Goal: Task Accomplishment & Management: Manage account settings

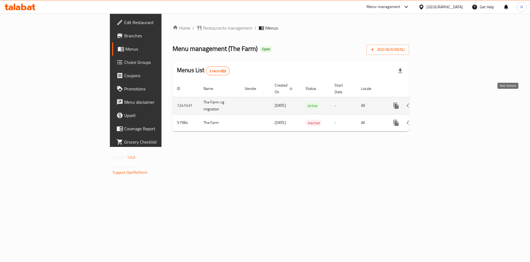
click at [439, 102] on icon "enhanced table" at bounding box center [436, 105] width 7 height 7
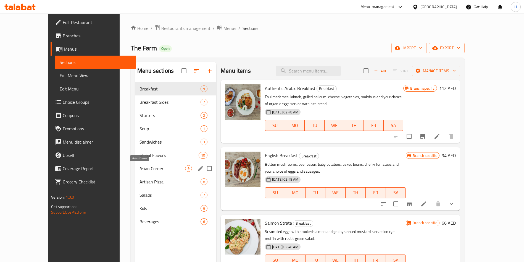
click at [139, 168] on span "Asian Corner" at bounding box center [162, 168] width 46 height 7
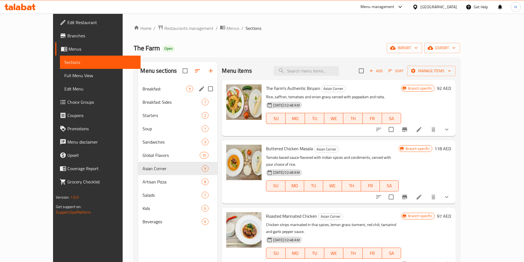
click at [138, 83] on div "Breakfast 9" at bounding box center [177, 88] width 79 height 13
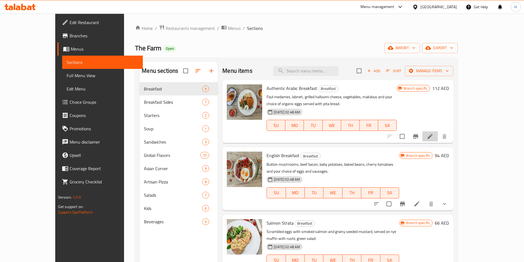
click at [438, 137] on li at bounding box center [429, 136] width 15 height 10
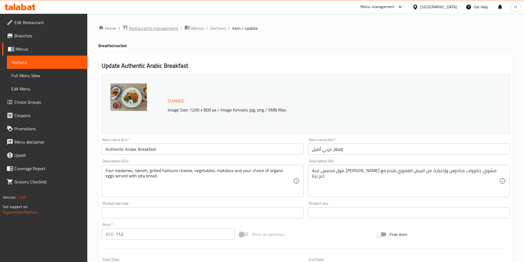
click at [168, 27] on span "Restaurants management" at bounding box center [153, 28] width 49 height 7
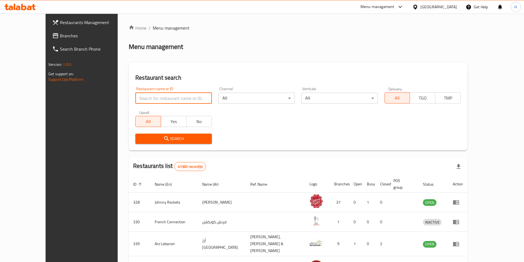
click at [178, 96] on input "search" at bounding box center [173, 98] width 76 height 11
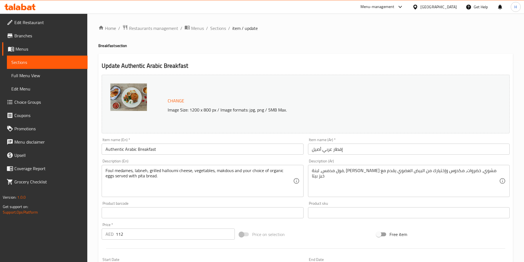
click at [48, 59] on span "Sections" at bounding box center [47, 62] width 72 height 7
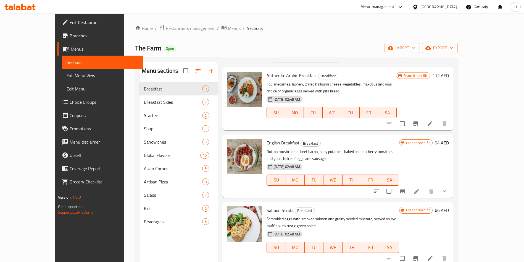
scroll to position [12, 0]
click at [420, 188] on icon at bounding box center [416, 191] width 7 height 7
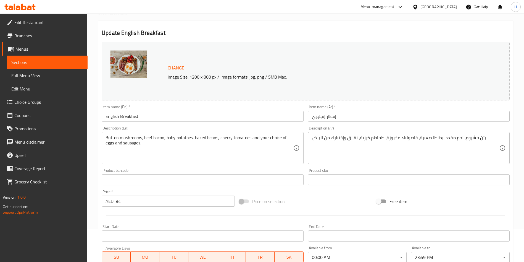
scroll to position [22, 0]
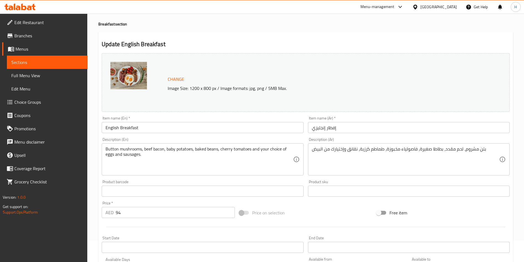
click at [52, 60] on span "Sections" at bounding box center [47, 62] width 72 height 7
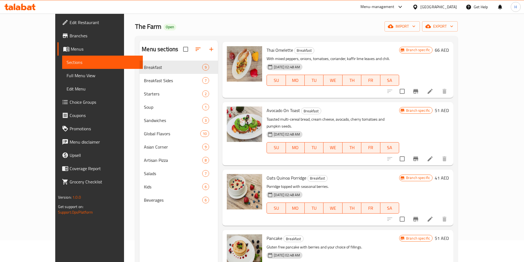
scroll to position [261, 0]
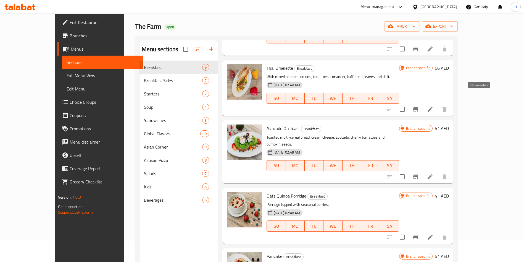
click at [433, 106] on icon at bounding box center [430, 109] width 7 height 7
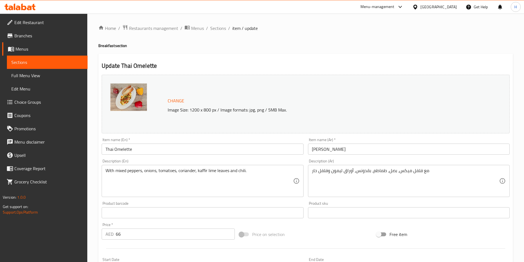
scroll to position [137, 0]
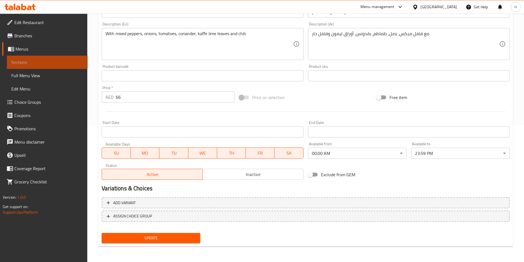
click at [39, 62] on span "Sections" at bounding box center [47, 62] width 72 height 7
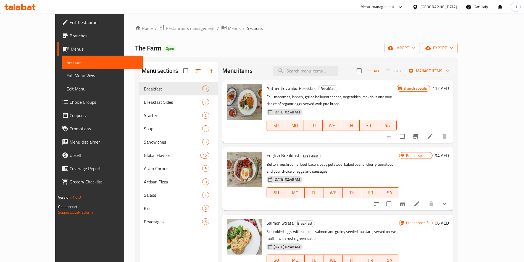
click at [365, 72] on input "checkbox" at bounding box center [359, 71] width 12 height 12
checkbox input "true"
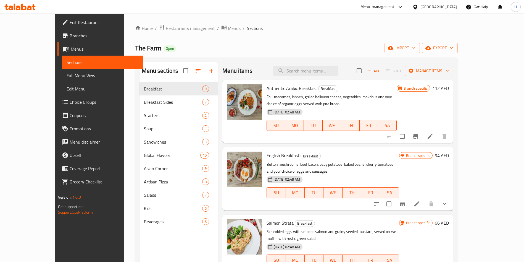
checkbox input "true"
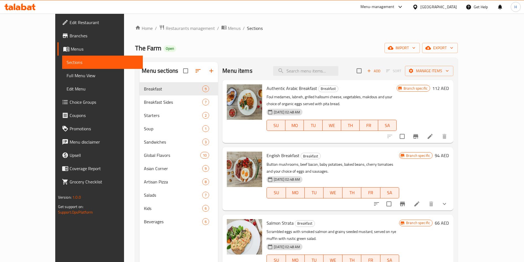
checkbox input "true"
click at [449, 73] on span "Manage items" at bounding box center [428, 70] width 39 height 7
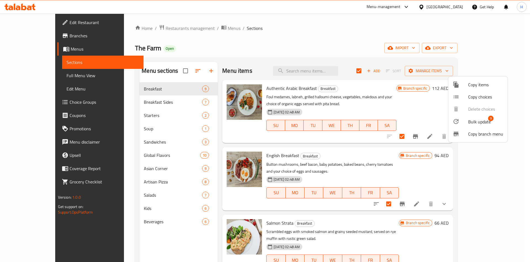
click at [484, 125] on span "Bulk update" at bounding box center [479, 121] width 23 height 7
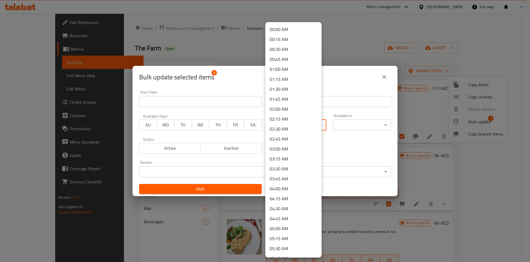
click at [303, 122] on body "​ Menu-management United Arab Emirates Get Help H Edit Restaurant Branches Menu…" at bounding box center [265, 138] width 530 height 248
click at [288, 122] on li "07:30 AM" at bounding box center [293, 120] width 56 height 10
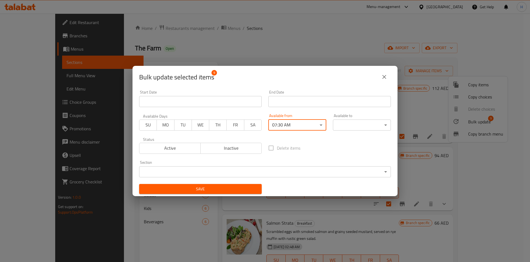
click at [345, 125] on div "00:00 AM 00:15 AM 00:30 AM 00:45 AM 01:00 AM 01:15 AM 01:30 AM 01:45 AM 02:00 A…" at bounding box center [265, 131] width 530 height 262
click at [343, 124] on body "​ Menu-management United Arab Emirates Get Help H Edit Restaurant Branches Menu…" at bounding box center [265, 138] width 530 height 248
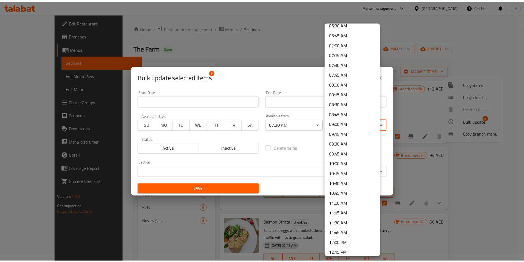
scroll to position [290, 0]
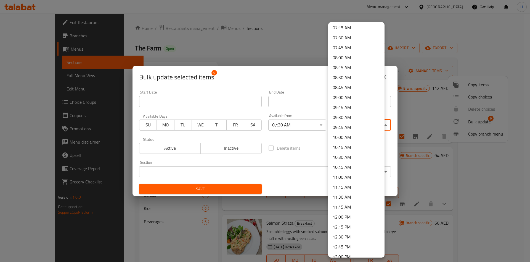
click at [349, 196] on li "11:30 AM" at bounding box center [356, 197] width 56 height 10
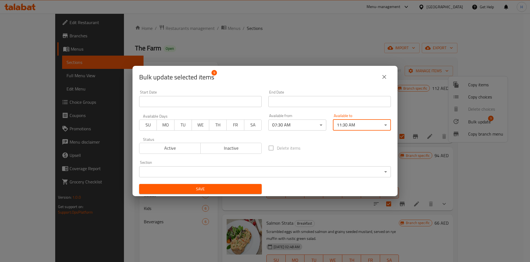
click at [222, 188] on span "Save" at bounding box center [201, 188] width 114 height 7
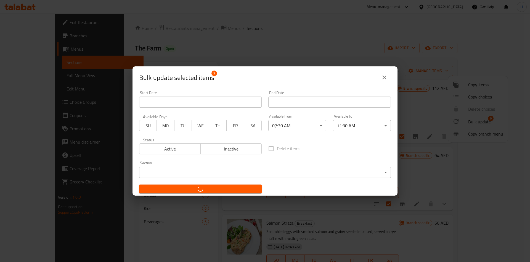
checkbox input "false"
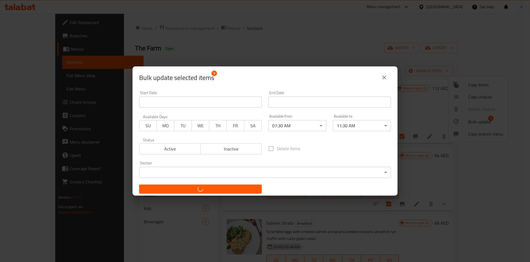
checkbox input "false"
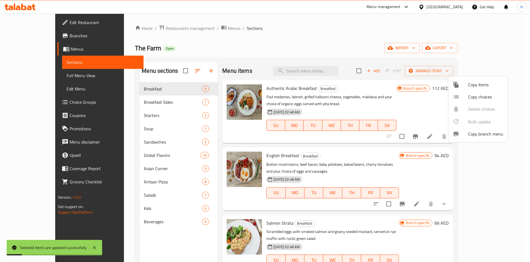
click at [495, 71] on div at bounding box center [265, 131] width 530 height 262
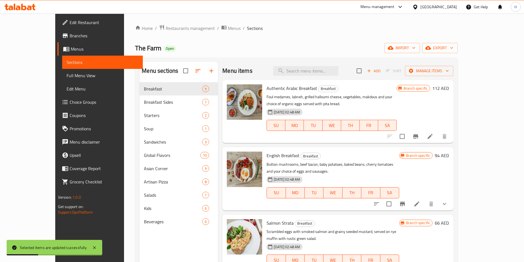
click at [433, 139] on icon at bounding box center [430, 136] width 7 height 7
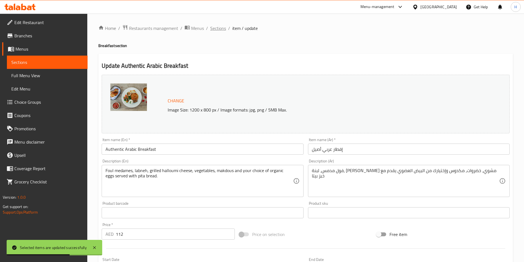
click at [216, 28] on span "Sections" at bounding box center [218, 28] width 16 height 7
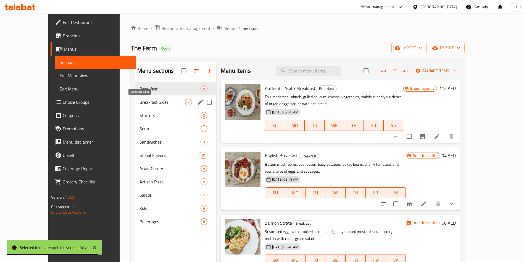
drag, startPoint x: 143, startPoint y: 102, endPoint x: 146, endPoint y: 103, distance: 3.1
click at [144, 102] on span "Breakfast Sides" at bounding box center [162, 102] width 46 height 7
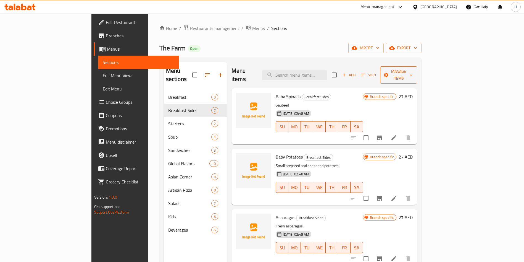
click at [413, 68] on span "Manage items" at bounding box center [398, 75] width 28 height 14
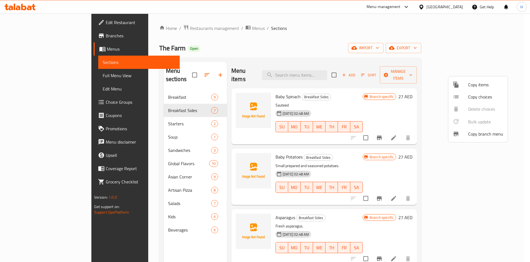
click at [407, 73] on div at bounding box center [265, 131] width 530 height 262
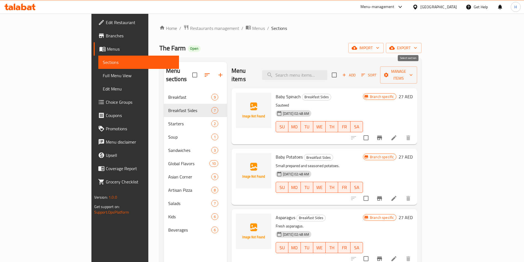
click at [340, 73] on input "checkbox" at bounding box center [334, 75] width 12 height 12
checkbox input "true"
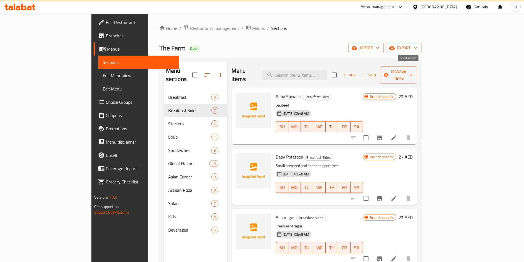
checkbox input "true"
click at [414, 72] on icon "button" at bounding box center [411, 75] width 6 height 6
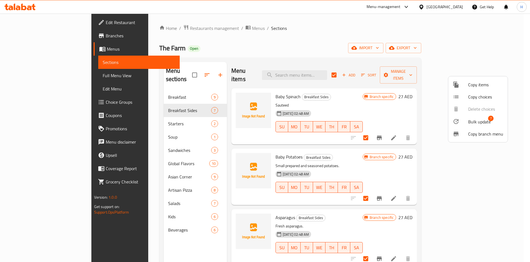
click at [483, 124] on span "Bulk update" at bounding box center [479, 121] width 23 height 7
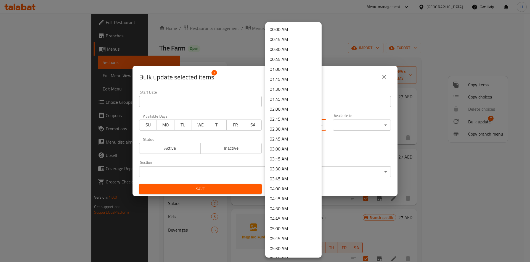
click at [292, 121] on body "​ Menu-management United Arab Emirates Get Help H Edit Restaurant Branches Menu…" at bounding box center [265, 138] width 530 height 248
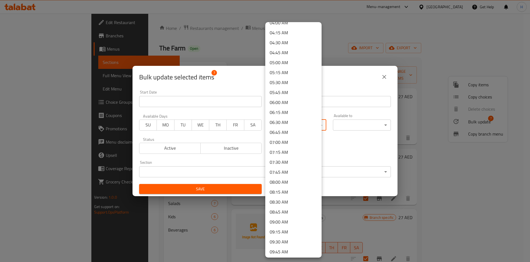
click at [289, 161] on li "07:30 AM" at bounding box center [293, 162] width 56 height 10
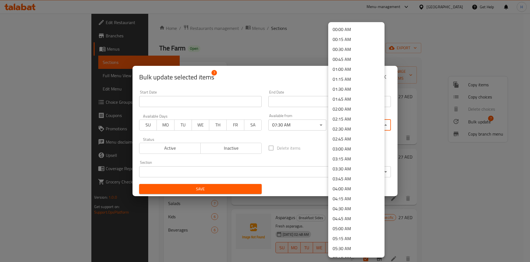
click at [367, 123] on body "​ Menu-management United Arab Emirates Get Help H Edit Restaurant Branches Menu…" at bounding box center [265, 138] width 530 height 248
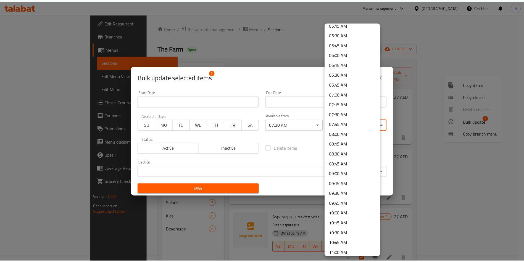
scroll to position [249, 0]
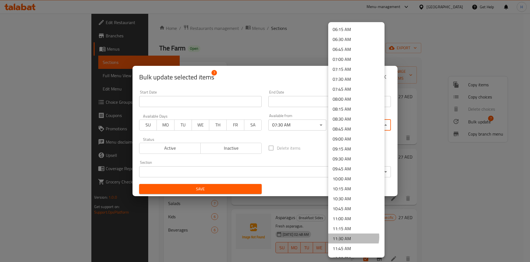
click at [351, 237] on li "11:30 AM" at bounding box center [356, 238] width 56 height 10
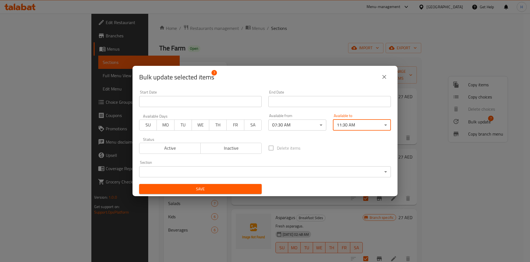
click at [368, 135] on div "Start Date Start Date End Date End Date Available Days SU MO TU WE TH FR SA Ava…" at bounding box center [265, 142] width 259 height 110
click at [224, 191] on span "Save" at bounding box center [201, 188] width 114 height 7
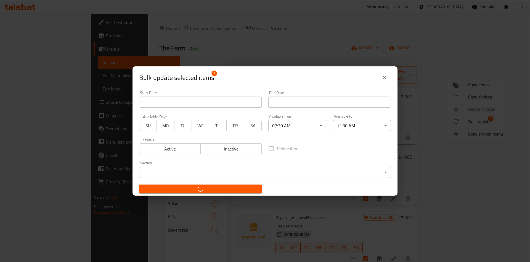
checkbox input "false"
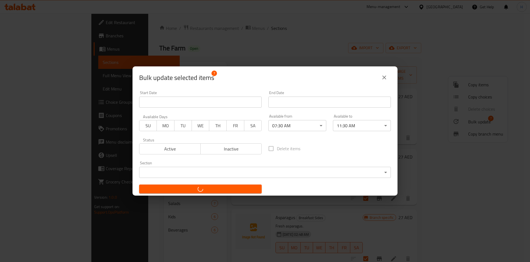
checkbox input "false"
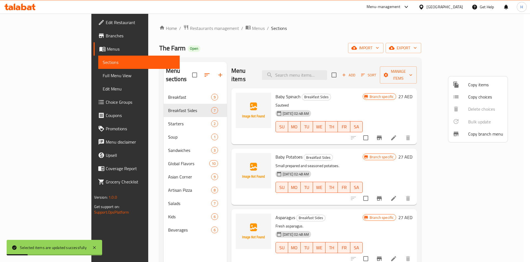
click at [523, 129] on div at bounding box center [265, 131] width 530 height 262
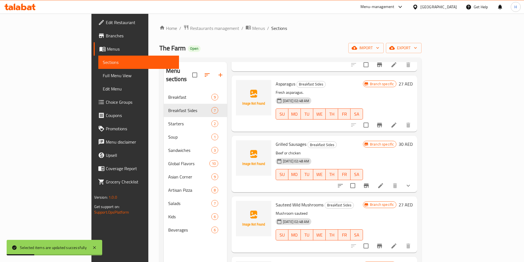
scroll to position [175, 0]
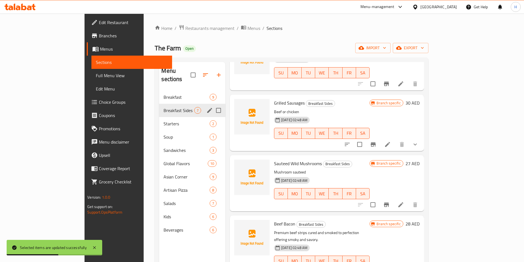
click at [164, 120] on span "Starters" at bounding box center [187, 123] width 46 height 7
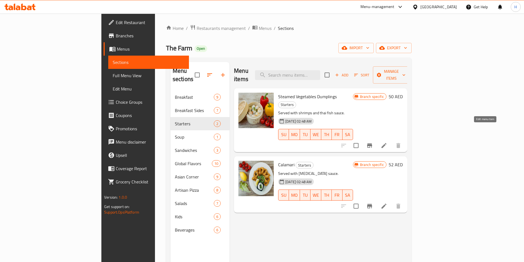
click at [387, 142] on icon at bounding box center [384, 145] width 7 height 7
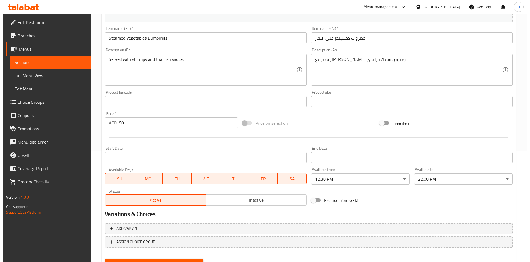
scroll to position [137, 0]
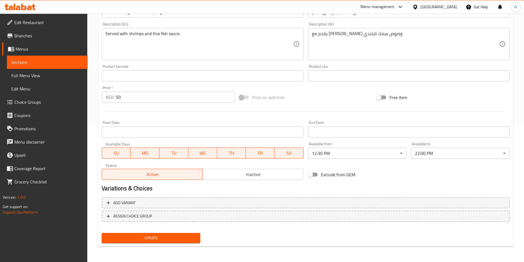
click at [375, 125] on body "​ Menu-management United Arab Emirates Get Help H Edit Restaurant Branches Menu…" at bounding box center [262, 1] width 524 height 248
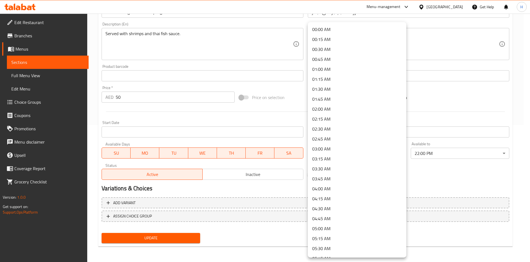
scroll to position [387, 0]
click at [347, 120] on li "12:00 PM" at bounding box center [357, 120] width 99 height 10
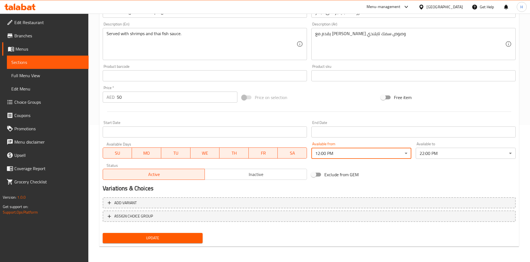
click at [422, 125] on body "​ Menu-management United Arab Emirates Get Help H Edit Restaurant Branches Menu…" at bounding box center [265, 1] width 530 height 248
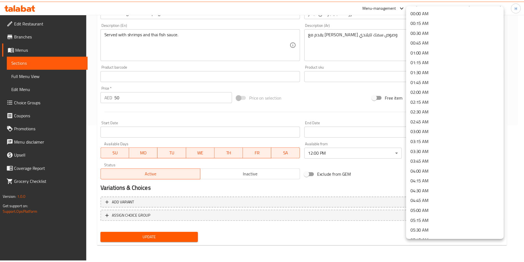
scroll to position [734, 0]
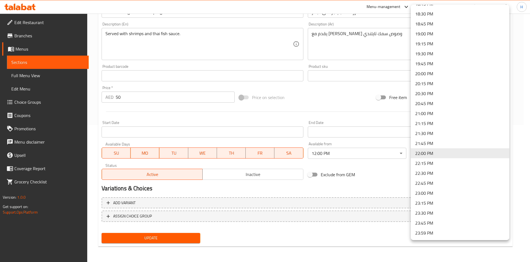
click at [431, 164] on li "22:15 PM" at bounding box center [460, 163] width 99 height 10
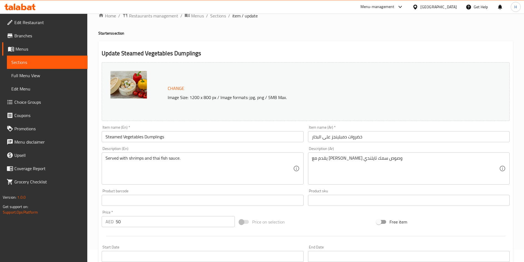
scroll to position [137, 0]
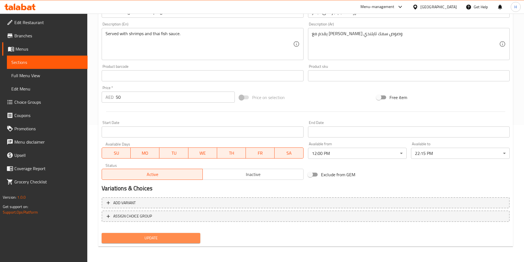
click at [163, 238] on span "Update" at bounding box center [151, 237] width 90 height 7
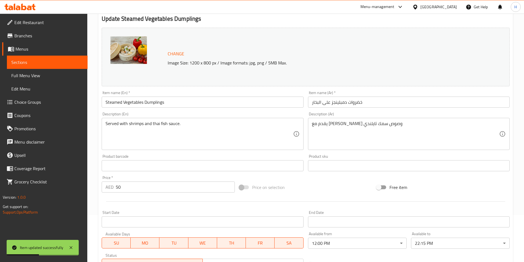
scroll to position [0, 0]
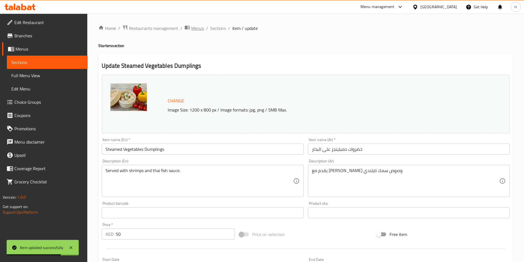
click at [198, 26] on span "Menus" at bounding box center [197, 28] width 13 height 7
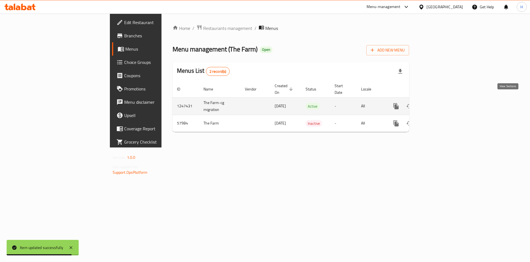
click at [439, 103] on icon "enhanced table" at bounding box center [436, 106] width 7 height 7
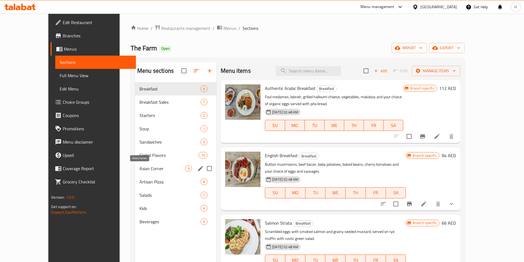
click at [141, 167] on span "Asian Corner" at bounding box center [162, 168] width 46 height 7
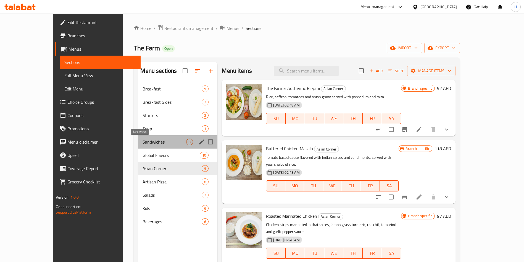
click at [143, 139] on span "Sandwiches" at bounding box center [165, 141] width 44 height 7
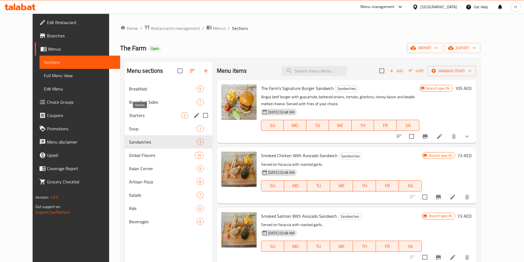
click at [146, 113] on span "Starters" at bounding box center [155, 115] width 52 height 7
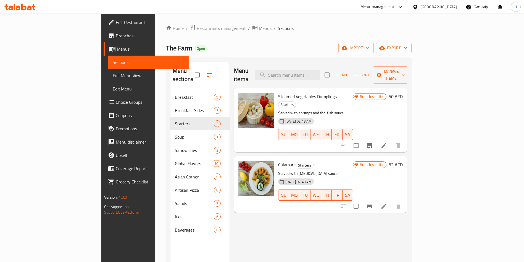
click at [387, 142] on icon at bounding box center [384, 145] width 7 height 7
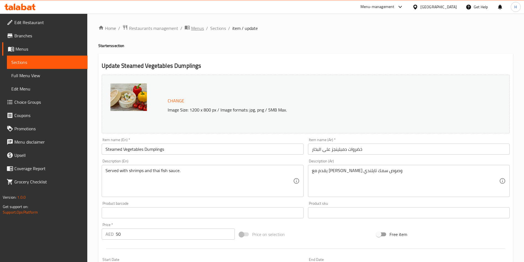
click at [195, 26] on span "Menus" at bounding box center [197, 28] width 13 height 7
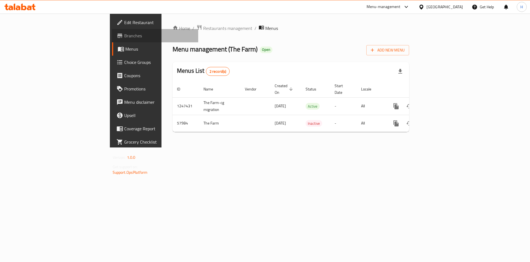
click at [124, 35] on span "Branches" at bounding box center [159, 35] width 70 height 7
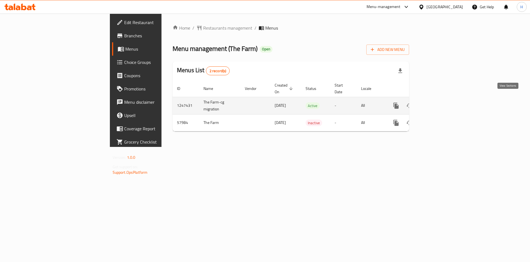
click at [439, 102] on icon "enhanced table" at bounding box center [436, 105] width 7 height 7
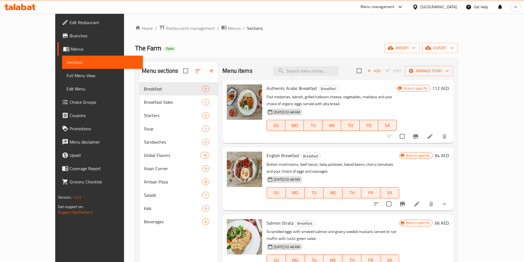
click at [67, 72] on span "Full Menu View" at bounding box center [103, 75] width 72 height 7
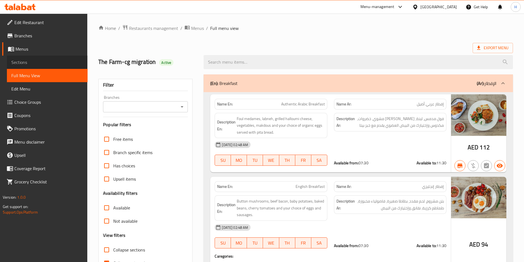
click at [43, 60] on span "Sections" at bounding box center [47, 62] width 72 height 7
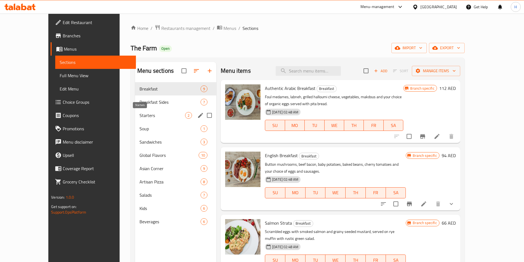
click at [157, 118] on span "Starters" at bounding box center [162, 115] width 46 height 7
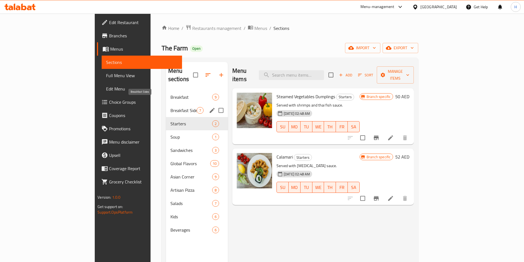
click at [170, 107] on span "Breakfast Sides" at bounding box center [183, 110] width 26 height 7
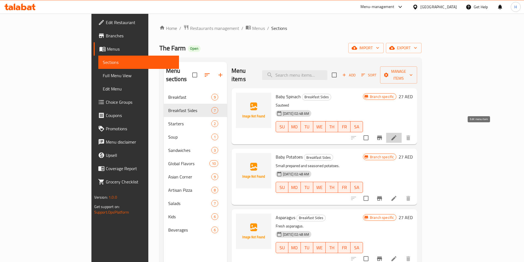
click at [397, 134] on icon at bounding box center [394, 137] width 7 height 7
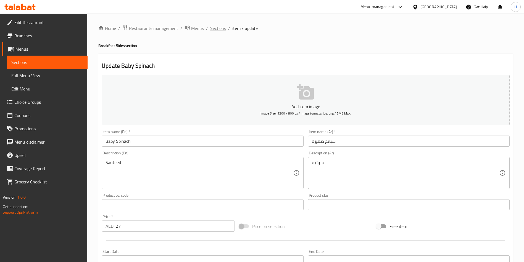
click at [218, 27] on span "Sections" at bounding box center [218, 28] width 16 height 7
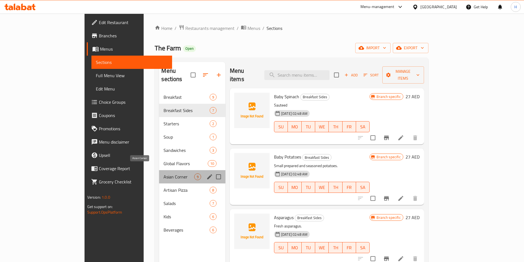
click at [164, 173] on span "Asian Corner" at bounding box center [179, 176] width 30 height 7
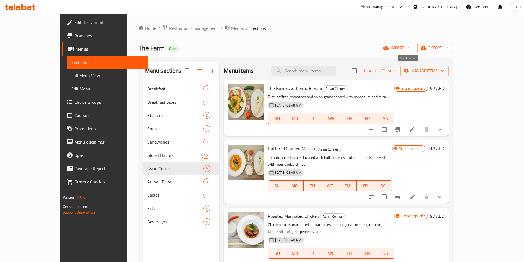
click at [360, 71] on input "checkbox" at bounding box center [355, 71] width 12 height 12
checkbox input "true"
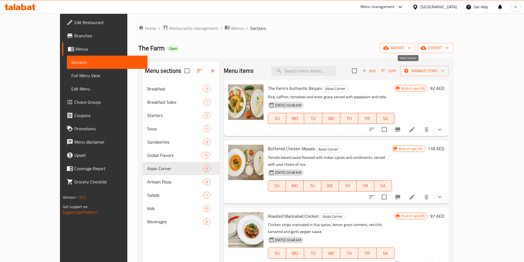
checkbox input "true"
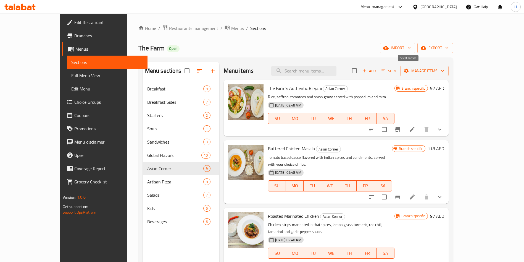
checkbox input "true"
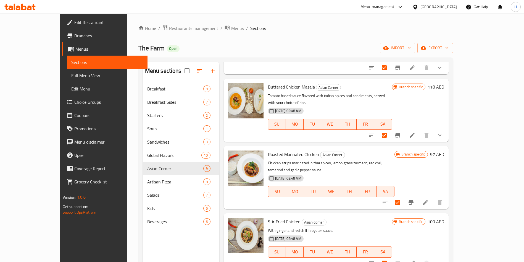
scroll to position [83, 0]
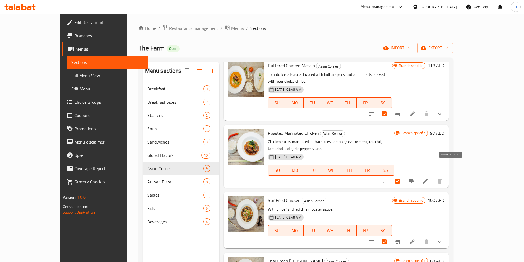
click at [403, 175] on input "checkbox" at bounding box center [398, 181] width 12 height 12
checkbox input "false"
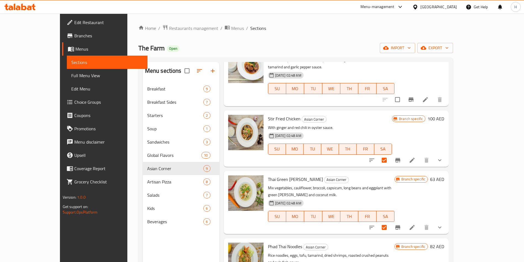
scroll to position [166, 0]
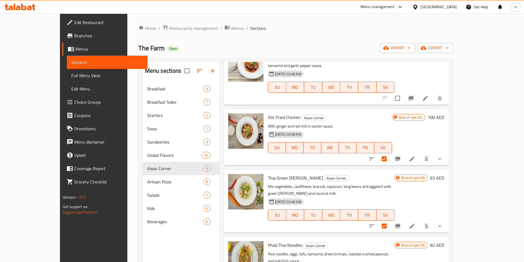
click at [390, 153] on input "checkbox" at bounding box center [384, 159] width 12 height 12
checkbox input "false"
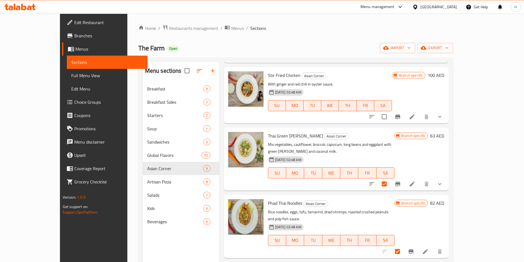
scroll to position [249, 0]
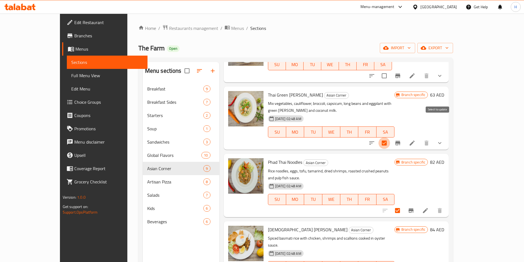
click at [390, 137] on input "checkbox" at bounding box center [384, 143] width 12 height 12
checkbox input "false"
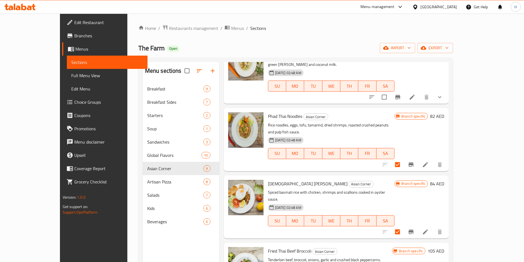
scroll to position [295, 0]
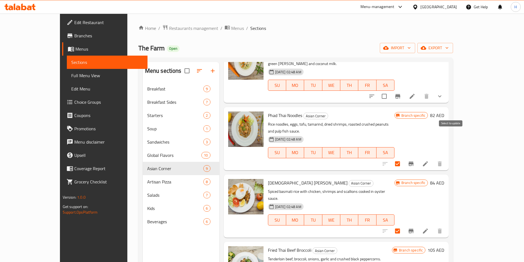
click at [403, 158] on input "checkbox" at bounding box center [398, 164] width 12 height 12
checkbox input "false"
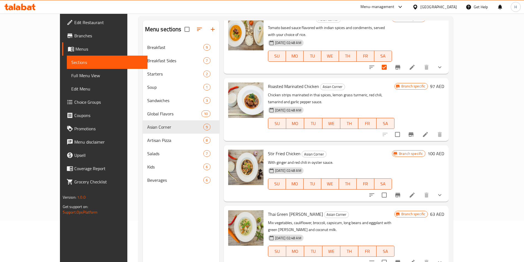
scroll to position [254, 0]
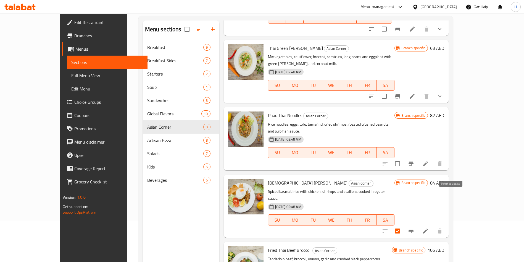
click at [403, 225] on input "checkbox" at bounding box center [398, 231] width 12 height 12
checkbox input "false"
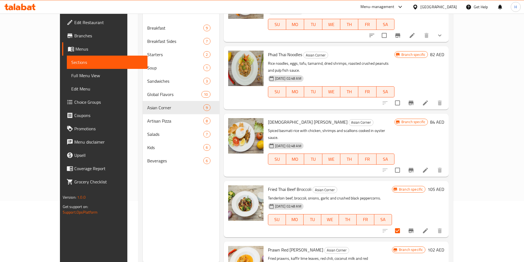
scroll to position [77, 0]
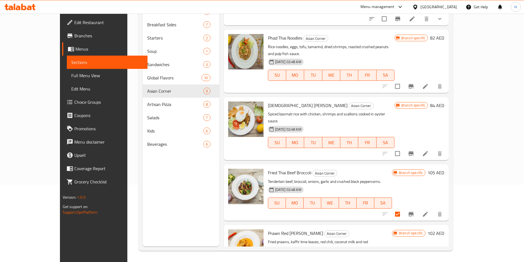
click at [403, 208] on input "checkbox" at bounding box center [398, 214] width 12 height 12
checkbox input "false"
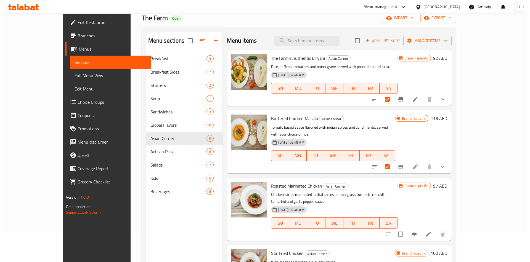
scroll to position [0, 0]
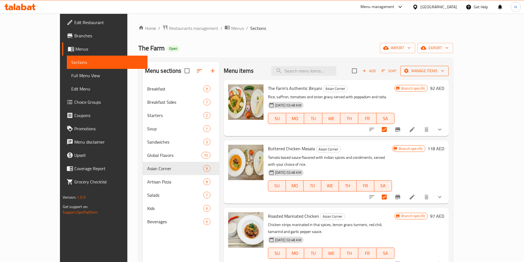
click at [449, 75] on button "Manage items" at bounding box center [424, 71] width 48 height 10
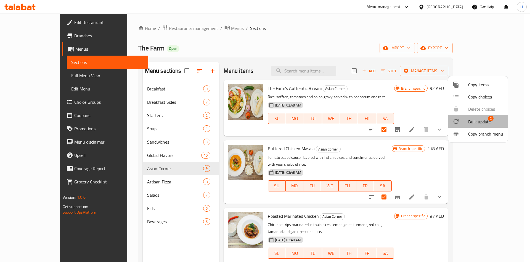
click at [482, 122] on span "Bulk update" at bounding box center [479, 121] width 23 height 7
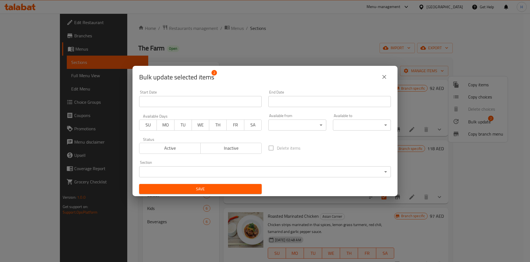
click at [316, 130] on body "​ Menu-management [GEOGRAPHIC_DATA] Get Help H Edit Restaurant Branches Menus S…" at bounding box center [265, 138] width 530 height 248
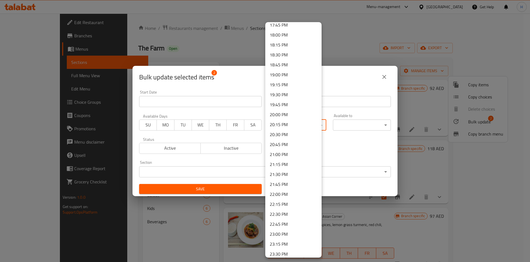
scroll to position [734, 0]
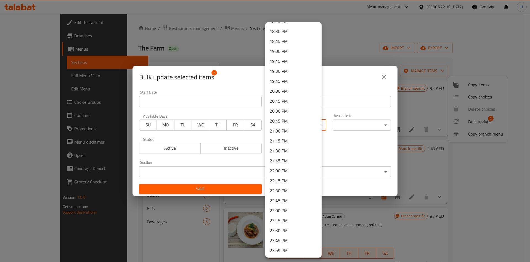
click at [350, 149] on div at bounding box center [265, 131] width 530 height 262
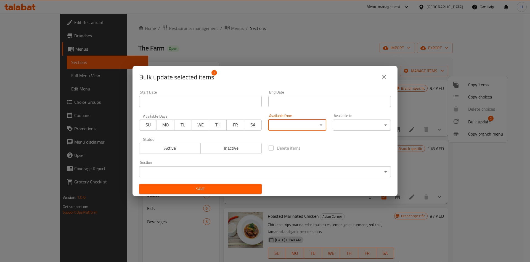
click at [305, 127] on body "​ Menu-management [GEOGRAPHIC_DATA] Get Help H Edit Restaurant Branches Menus S…" at bounding box center [265, 138] width 530 height 248
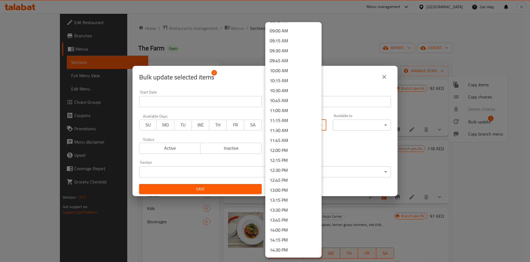
scroll to position [373, 0]
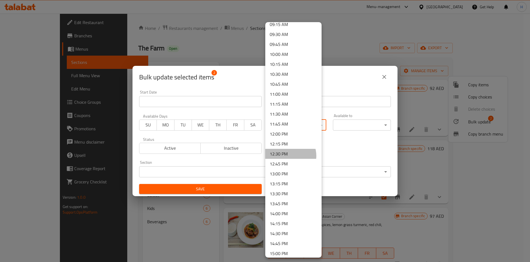
click at [289, 155] on li "12:30 PM" at bounding box center [293, 154] width 56 height 10
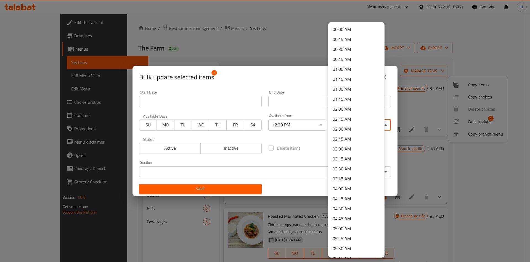
click at [352, 123] on body "​ Menu-management [GEOGRAPHIC_DATA] Get Help H Edit Restaurant Branches Menus S…" at bounding box center [265, 138] width 530 height 248
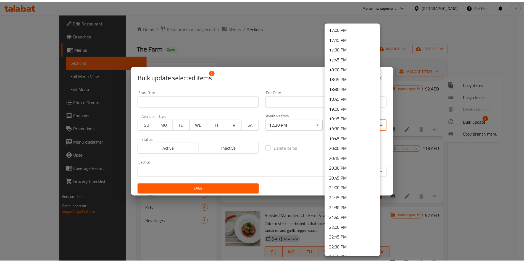
scroll to position [704, 0]
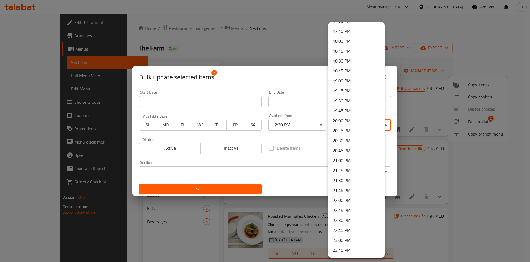
click at [350, 208] on li "22:15 PM" at bounding box center [356, 210] width 56 height 10
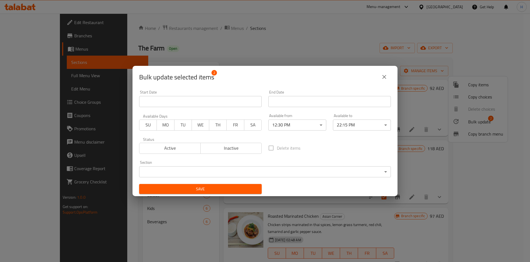
click at [343, 145] on div "Delete items" at bounding box center [329, 148] width 129 height 18
click at [236, 187] on span "Save" at bounding box center [201, 188] width 114 height 7
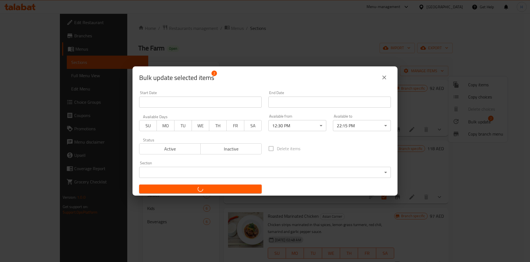
checkbox input "false"
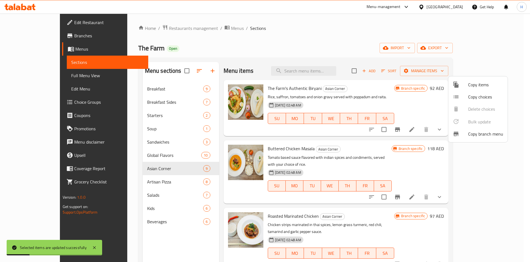
click at [147, 179] on div at bounding box center [265, 131] width 530 height 262
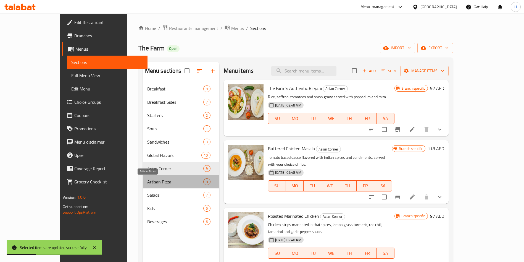
click at [147, 180] on span "Artisan Pizza" at bounding box center [175, 181] width 56 height 7
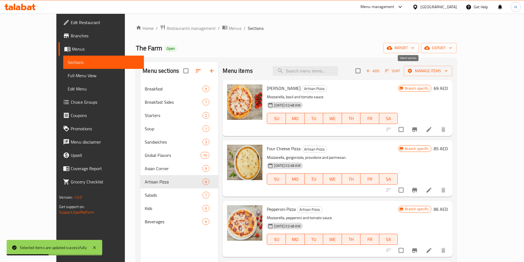
click at [364, 71] on input "checkbox" at bounding box center [358, 71] width 12 height 12
checkbox input "true"
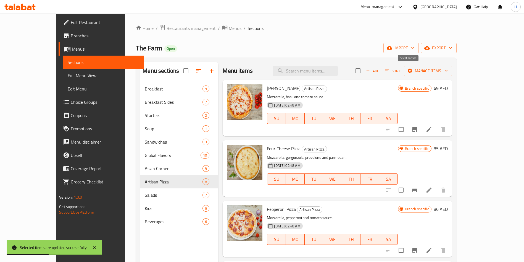
checkbox input "true"
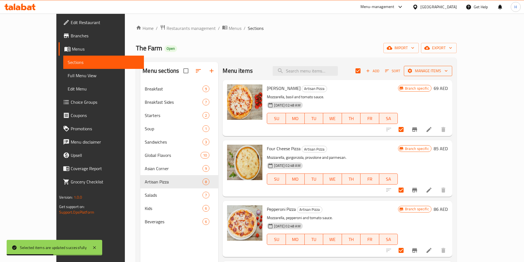
click at [448, 70] on span "Manage items" at bounding box center [427, 70] width 39 height 7
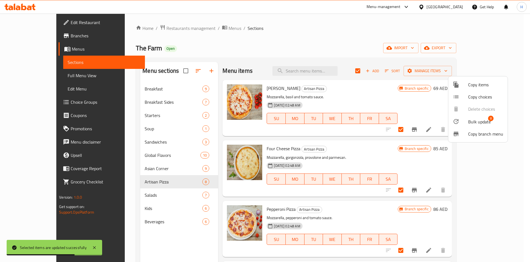
click at [145, 99] on div at bounding box center [265, 131] width 530 height 262
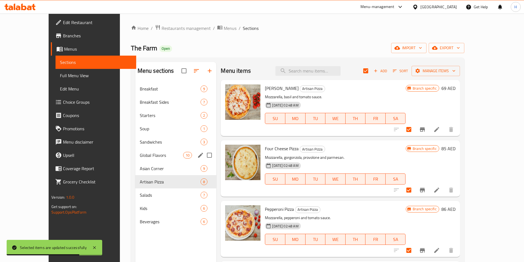
click at [143, 150] on div "Global Flavors 10" at bounding box center [175, 154] width 81 height 13
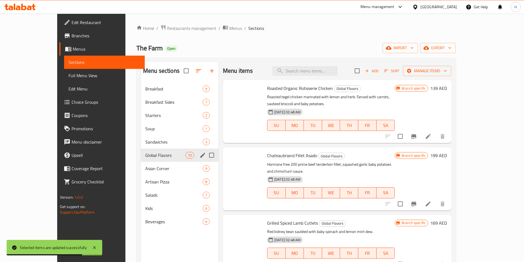
checkbox input "false"
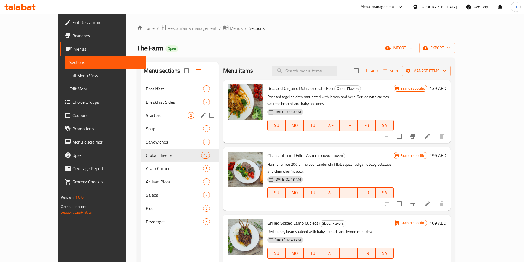
click at [146, 112] on span "Starters" at bounding box center [166, 115] width 41 height 7
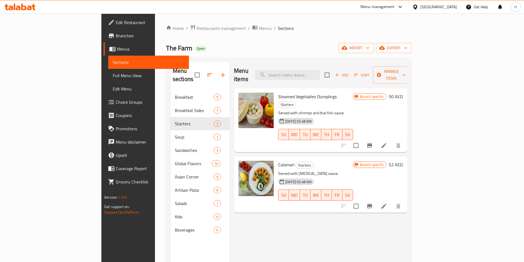
click at [387, 202] on icon at bounding box center [384, 205] width 7 height 7
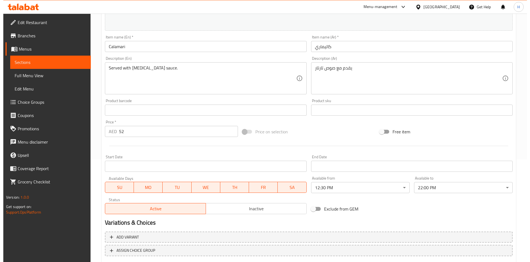
scroll to position [137, 0]
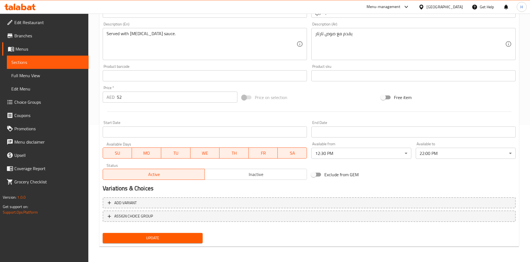
click at [376, 125] on body "​ Menu-management [GEOGRAPHIC_DATA] Get Help H Edit Restaurant Branches Menus S…" at bounding box center [265, 1] width 530 height 248
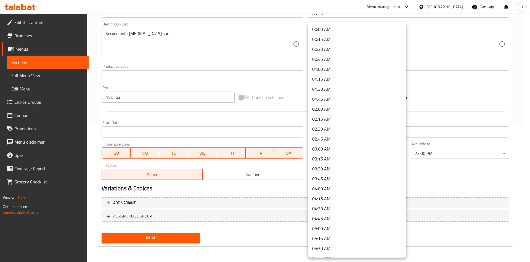
scroll to position [387, 0]
click at [449, 163] on div at bounding box center [265, 131] width 530 height 262
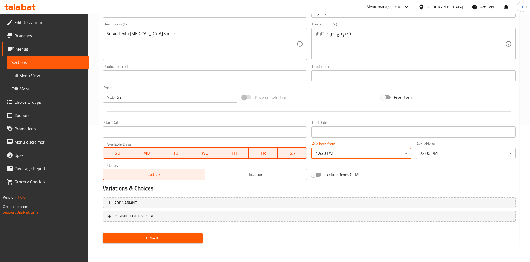
click at [444, 125] on body "​ Menu-management [GEOGRAPHIC_DATA] Get Help H Edit Restaurant Branches Menus S…" at bounding box center [265, 1] width 530 height 248
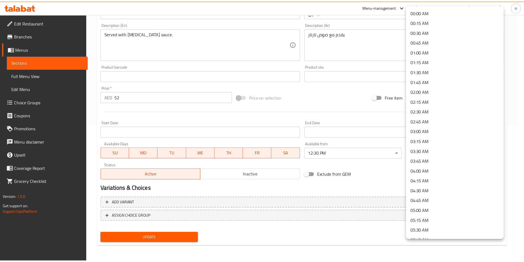
scroll to position [734, 0]
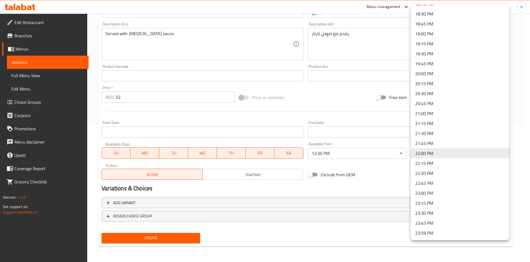
click at [436, 162] on li "22:15 PM" at bounding box center [460, 163] width 99 height 10
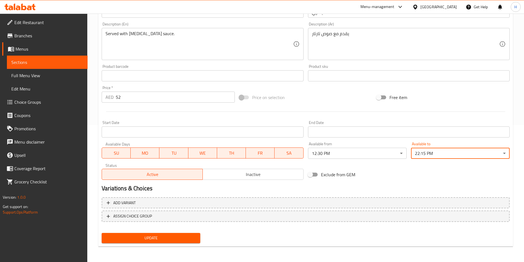
click at [156, 240] on span "Update" at bounding box center [151, 237] width 90 height 7
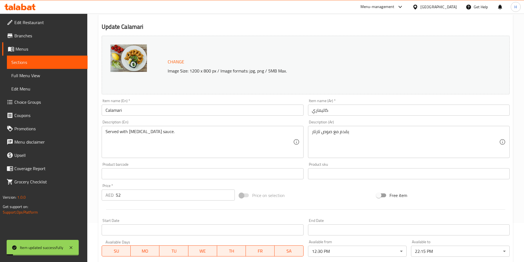
scroll to position [0, 0]
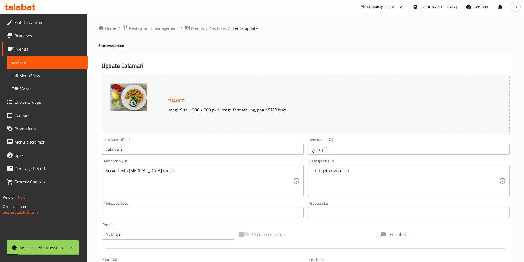
click at [216, 26] on span "Sections" at bounding box center [218, 28] width 16 height 7
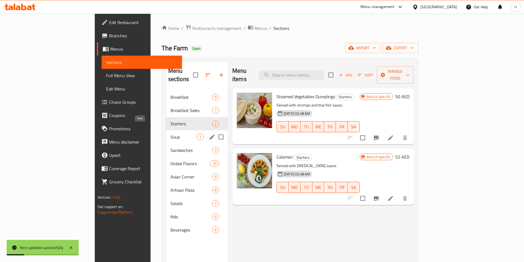
click at [170, 133] on span "Soup" at bounding box center [183, 136] width 26 height 7
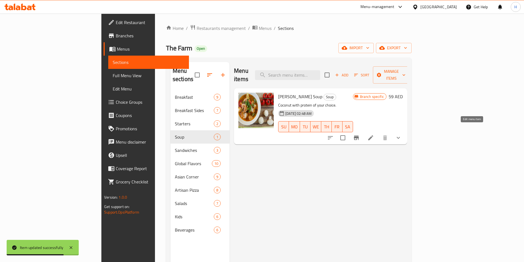
click at [373, 135] on icon at bounding box center [370, 137] width 5 height 5
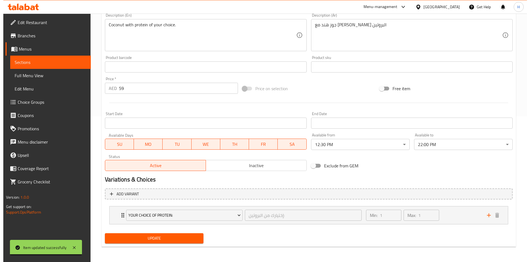
scroll to position [146, 0]
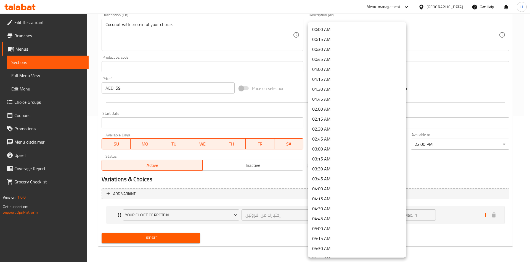
scroll to position [387, 0]
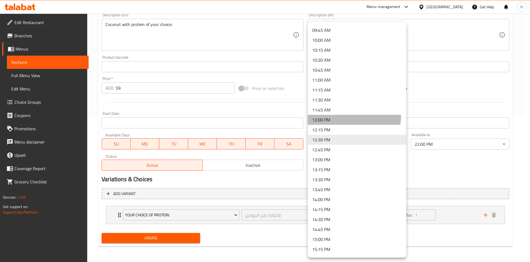
click at [338, 115] on li "12:00 PM" at bounding box center [357, 120] width 99 height 10
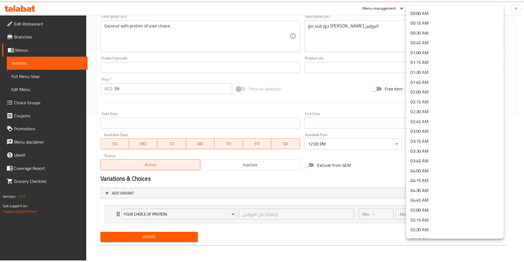
scroll to position [734, 0]
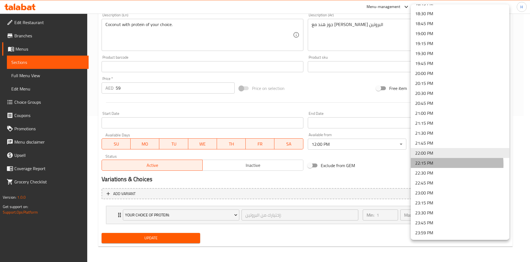
click at [437, 164] on li "22:15 PM" at bounding box center [460, 163] width 99 height 10
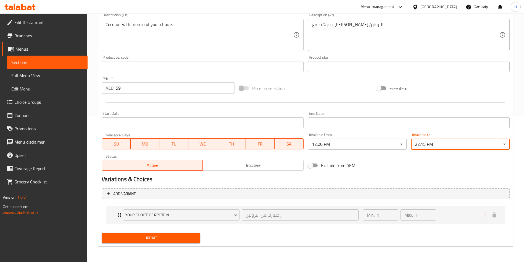
click at [159, 240] on span "Update" at bounding box center [151, 237] width 90 height 7
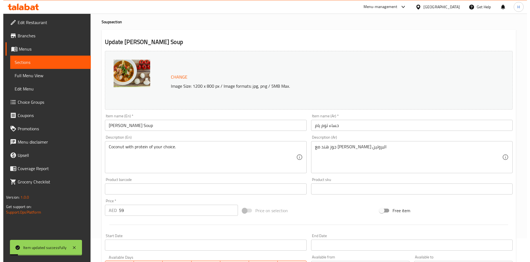
scroll to position [0, 0]
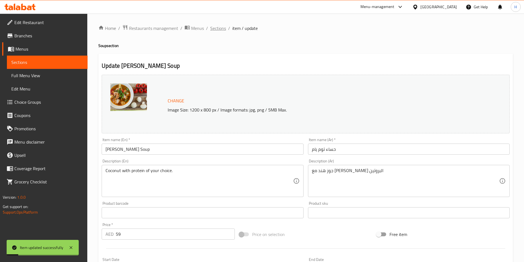
click at [218, 26] on span "Sections" at bounding box center [218, 28] width 16 height 7
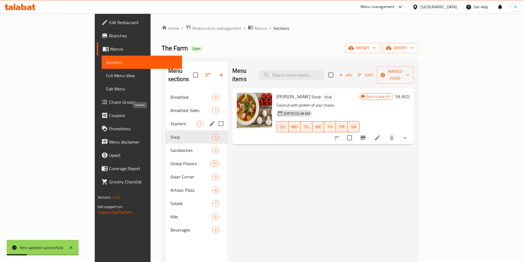
click at [170, 120] on span "Starters" at bounding box center [183, 123] width 26 height 7
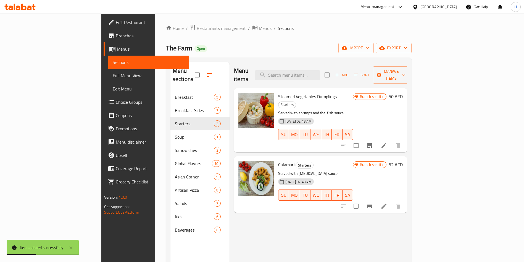
click at [387, 142] on icon at bounding box center [384, 145] width 7 height 7
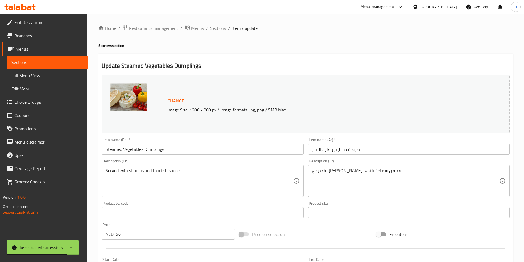
click at [221, 29] on span "Sections" at bounding box center [218, 28] width 16 height 7
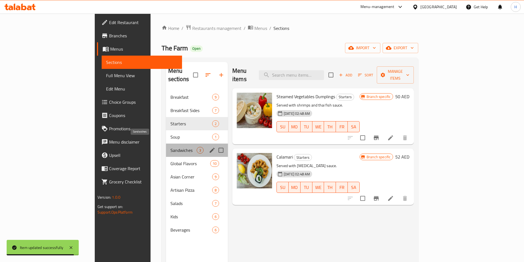
click at [170, 147] on span "Sandwiches" at bounding box center [183, 150] width 26 height 7
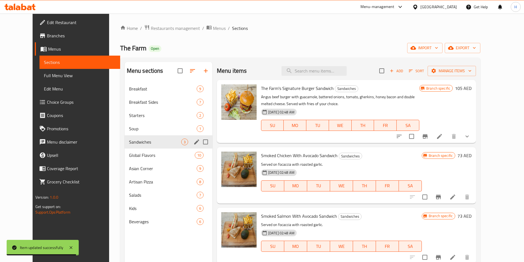
click at [150, 126] on span "Soup" at bounding box center [163, 128] width 68 height 7
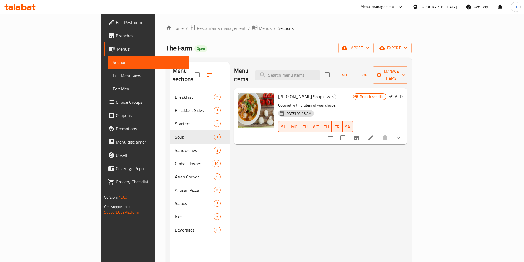
click at [378, 133] on li at bounding box center [370, 138] width 15 height 10
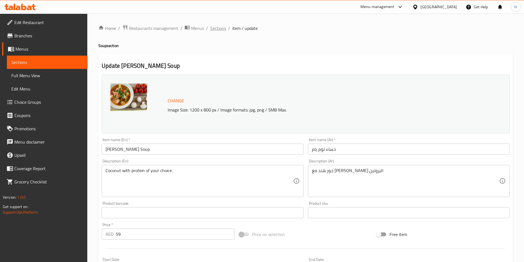
click at [217, 25] on span "Sections" at bounding box center [218, 28] width 16 height 7
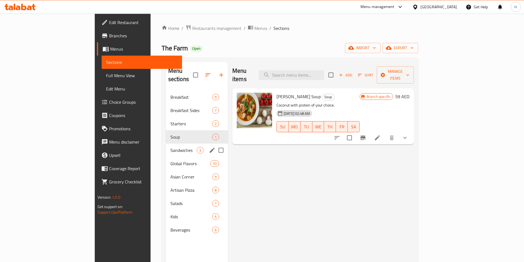
click at [170, 147] on span "Sandwiches" at bounding box center [183, 150] width 26 height 7
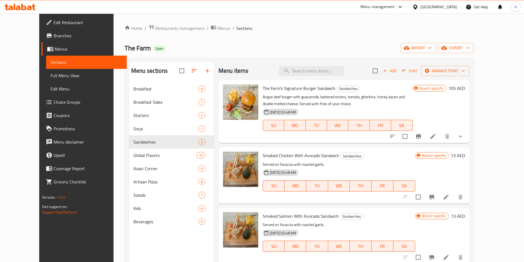
click at [381, 72] on input "checkbox" at bounding box center [375, 71] width 12 height 12
checkbox input "true"
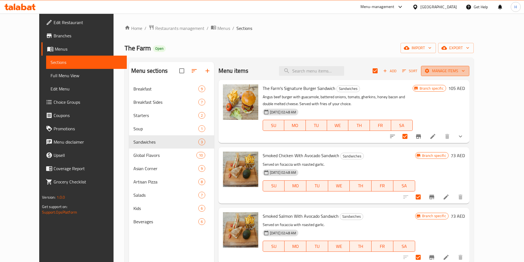
click at [466, 70] on icon "button" at bounding box center [463, 71] width 6 height 6
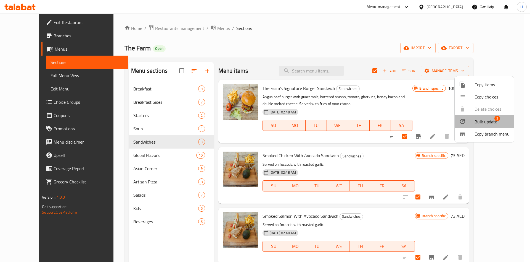
click at [481, 122] on span "Bulk update" at bounding box center [486, 121] width 23 height 7
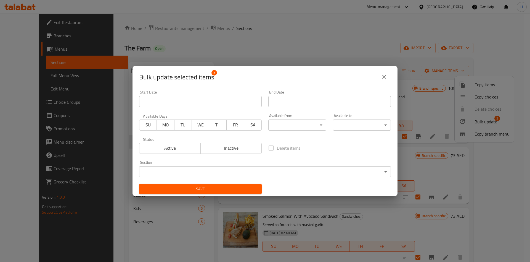
click at [293, 119] on body "​ Menu-management [GEOGRAPHIC_DATA] Get Help H Edit Restaurant Branches Menus S…" at bounding box center [265, 138] width 530 height 248
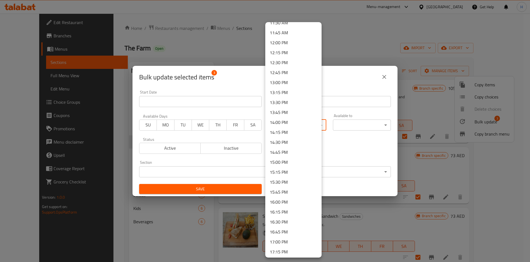
scroll to position [414, 0]
click at [290, 115] on li "12:30 PM" at bounding box center [293, 112] width 56 height 10
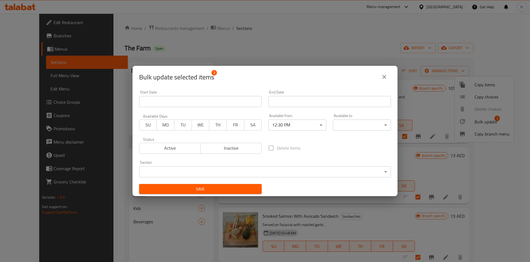
click at [356, 126] on body "​ Menu-management [GEOGRAPHIC_DATA] Get Help H Edit Restaurant Branches Menus S…" at bounding box center [265, 138] width 530 height 248
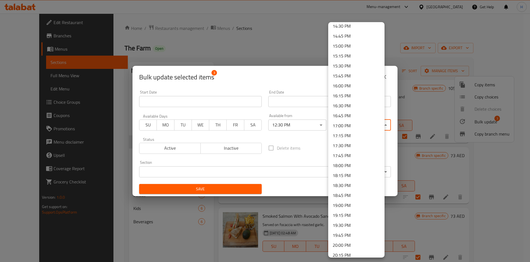
scroll to position [734, 0]
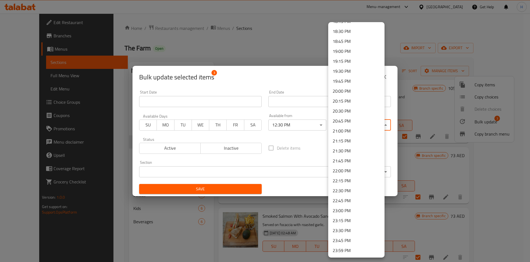
click at [351, 180] on li "22:15 PM" at bounding box center [356, 180] width 56 height 10
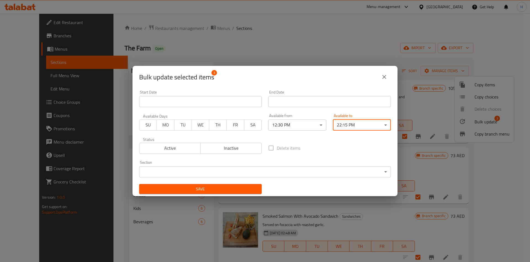
click at [229, 189] on span "Save" at bounding box center [201, 188] width 114 height 7
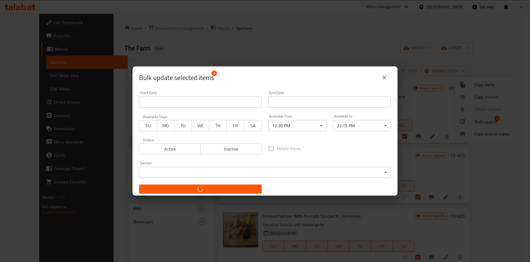
checkbox input "false"
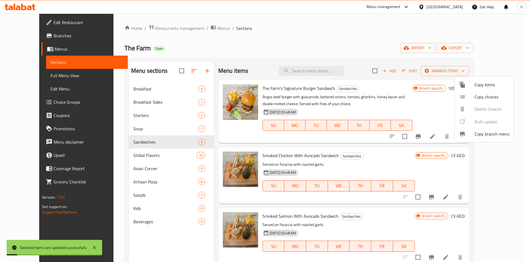
click at [137, 153] on div at bounding box center [265, 131] width 530 height 262
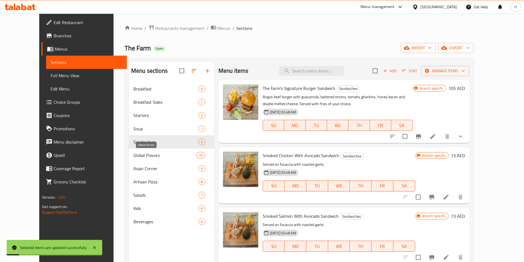
click at [137, 157] on span "Global Flavors" at bounding box center [164, 155] width 63 height 7
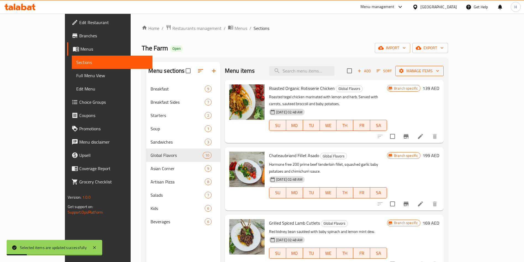
click at [439, 70] on span "Manage items" at bounding box center [419, 70] width 39 height 7
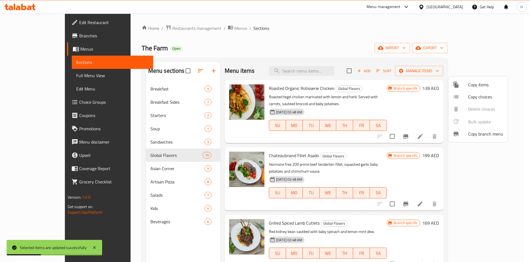
click at [410, 71] on div at bounding box center [265, 131] width 530 height 262
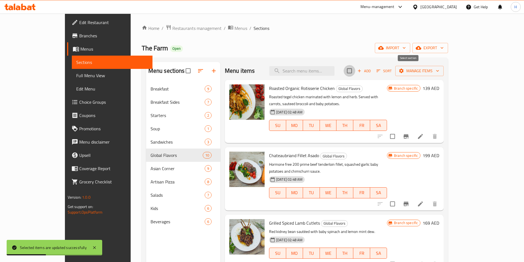
click at [355, 71] on input "checkbox" at bounding box center [350, 71] width 12 height 12
checkbox input "true"
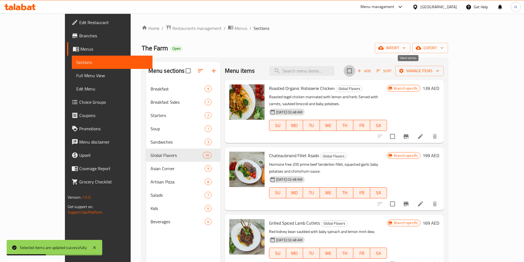
checkbox input "true"
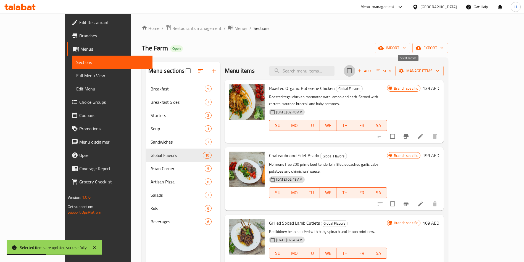
checkbox input "true"
click at [440, 71] on icon "button" at bounding box center [438, 71] width 6 height 6
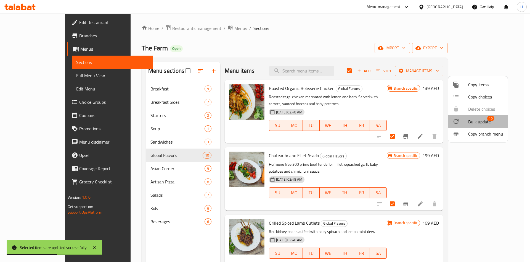
click at [484, 121] on span "Bulk update" at bounding box center [479, 121] width 23 height 7
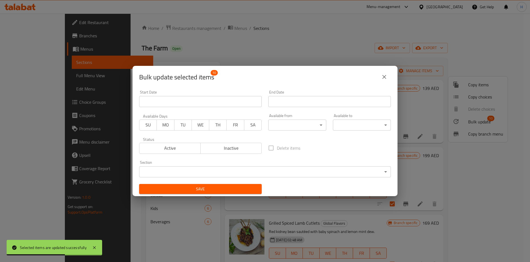
click at [304, 122] on body "Selected items are updated successfully ​ Menu-management [GEOGRAPHIC_DATA] Get…" at bounding box center [265, 138] width 530 height 248
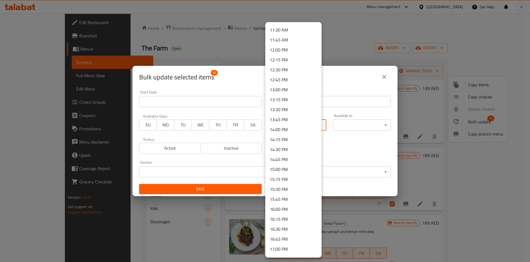
scroll to position [456, 0]
click at [287, 71] on li "12:30 PM" at bounding box center [293, 71] width 56 height 10
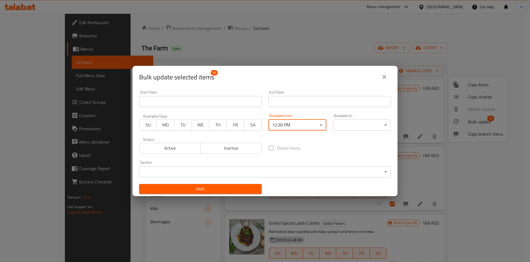
click at [366, 132] on div "Available to ​ ​" at bounding box center [362, 121] width 65 height 23
click at [366, 123] on body "​ Menu-management [GEOGRAPHIC_DATA] Get Help H Edit Restaurant Branches Menus S…" at bounding box center [265, 138] width 530 height 248
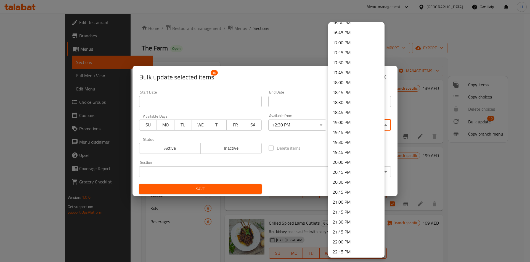
scroll to position [734, 0]
click at [351, 180] on li "22:15 PM" at bounding box center [356, 180] width 56 height 10
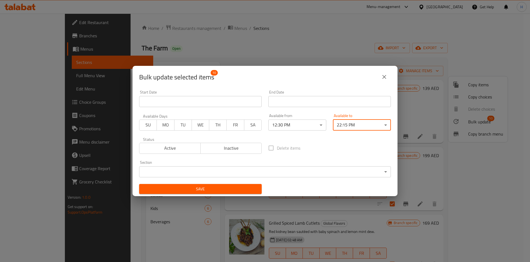
click at [243, 188] on span "Save" at bounding box center [201, 188] width 114 height 7
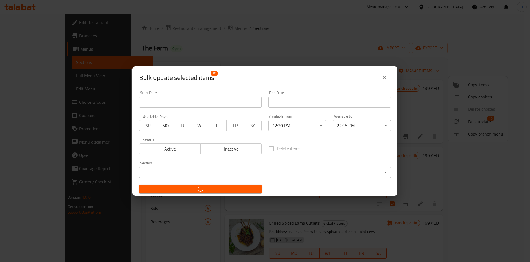
checkbox input "false"
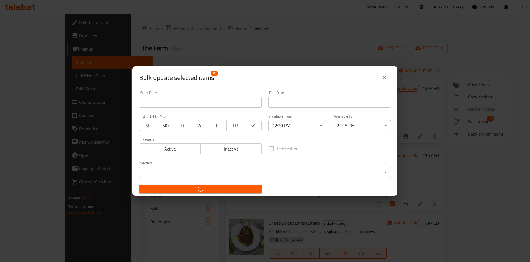
checkbox input "false"
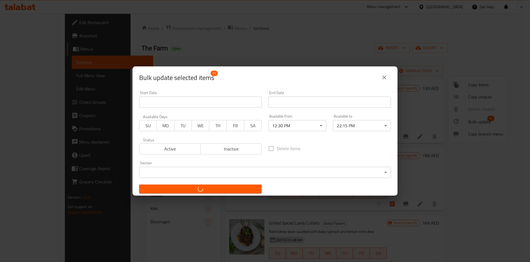
checkbox input "false"
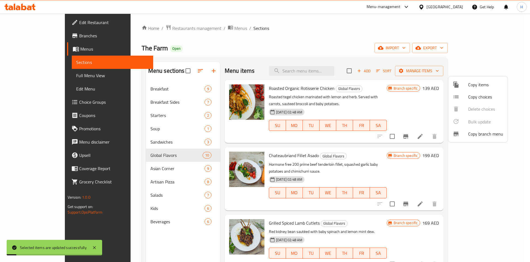
click at [149, 171] on div at bounding box center [265, 131] width 530 height 262
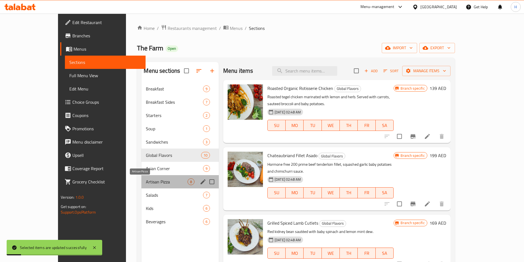
click at [146, 180] on span "Artisan Pizza" at bounding box center [166, 181] width 41 height 7
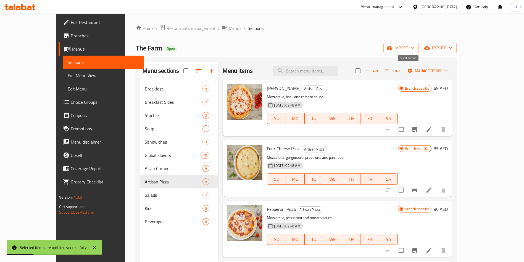
click at [364, 67] on input "checkbox" at bounding box center [358, 71] width 12 height 12
checkbox input "true"
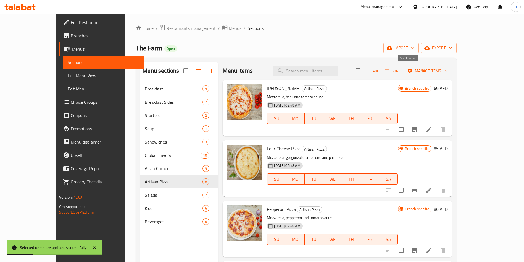
checkbox input "true"
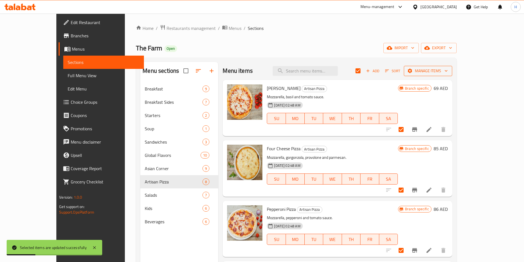
click at [448, 67] on span "Manage items" at bounding box center [427, 70] width 39 height 7
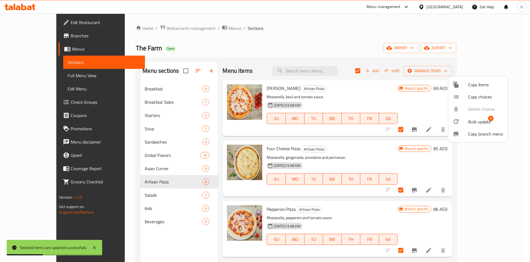
click at [487, 121] on span "Bulk update" at bounding box center [479, 121] width 23 height 7
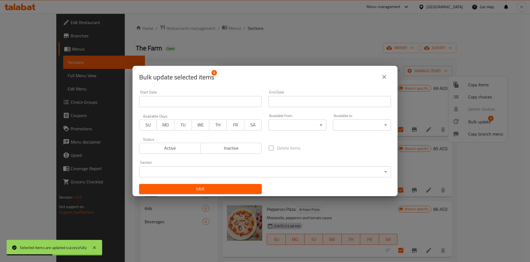
click at [290, 115] on div "Available from ​ ​" at bounding box center [297, 122] width 58 height 17
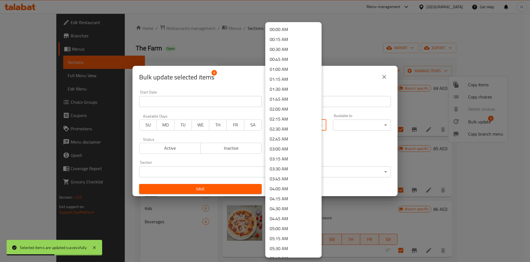
click at [290, 120] on body "Selected items are updated successfully ​ Menu-management [GEOGRAPHIC_DATA] Get…" at bounding box center [265, 138] width 530 height 248
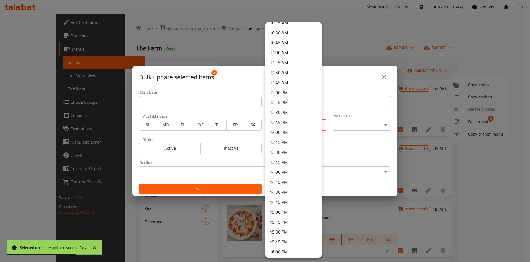
click at [288, 111] on li "12:30 PM" at bounding box center [293, 112] width 56 height 10
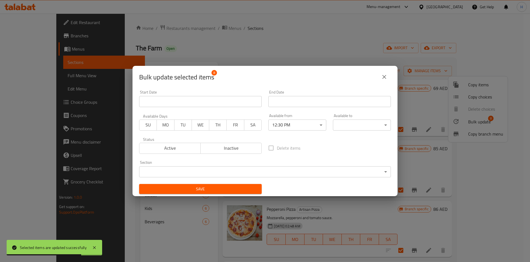
click at [349, 128] on div "00:00 AM 00:15 AM 00:30 AM 00:45 AM 01:00 AM 01:15 AM 01:30 AM 01:45 AM 02:00 A…" at bounding box center [265, 131] width 530 height 262
click at [351, 125] on body "Selected items are updated successfully ​ Menu-management [GEOGRAPHIC_DATA] Get…" at bounding box center [265, 138] width 530 height 248
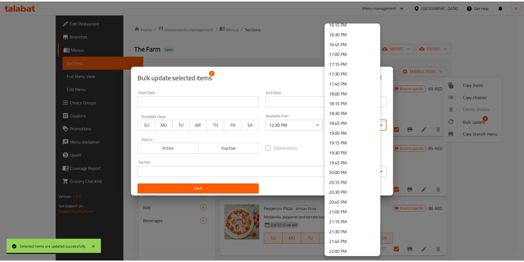
scroll to position [704, 0]
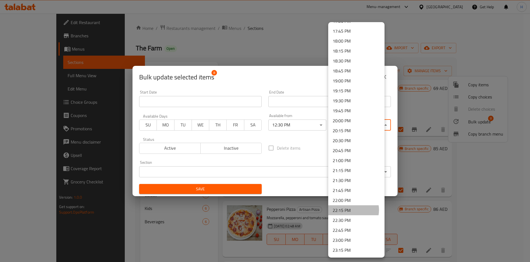
click at [351, 210] on li "22:15 PM" at bounding box center [356, 210] width 56 height 10
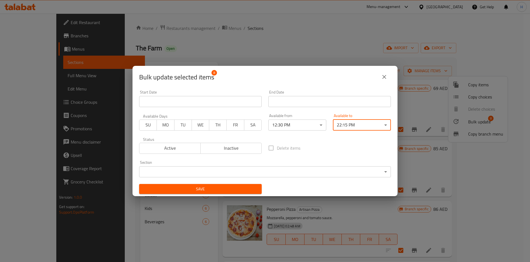
click at [221, 186] on span "Save" at bounding box center [201, 188] width 114 height 7
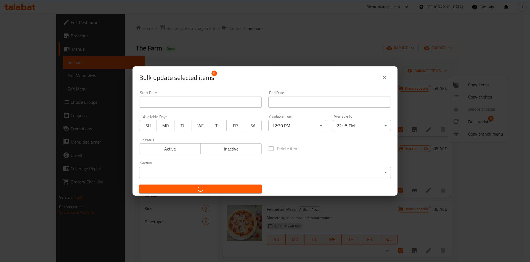
checkbox input "false"
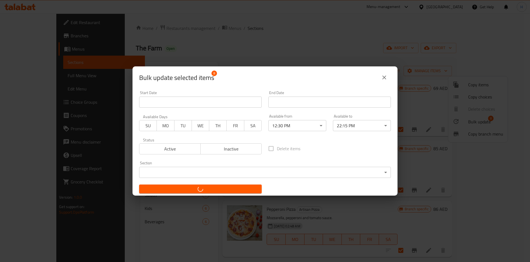
checkbox input "false"
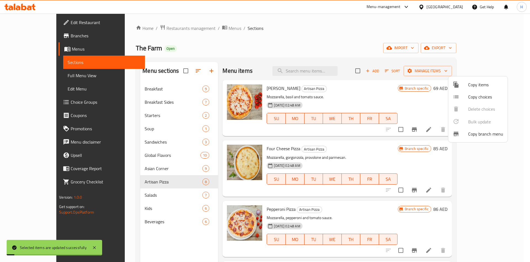
click at [149, 191] on div at bounding box center [265, 131] width 530 height 262
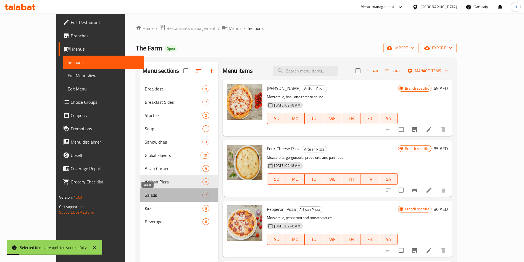
click at [149, 195] on span "Salads" at bounding box center [174, 194] width 58 height 7
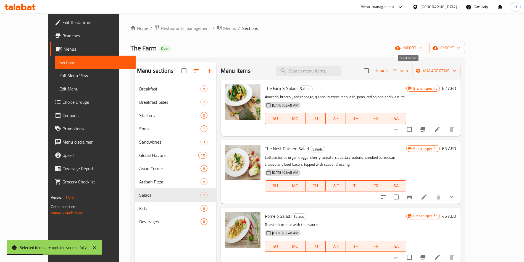
click at [372, 71] on input "checkbox" at bounding box center [366, 71] width 12 height 12
checkbox input "true"
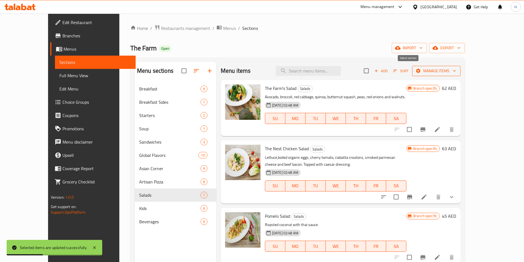
checkbox input "true"
click at [456, 72] on span "Manage items" at bounding box center [435, 70] width 39 height 7
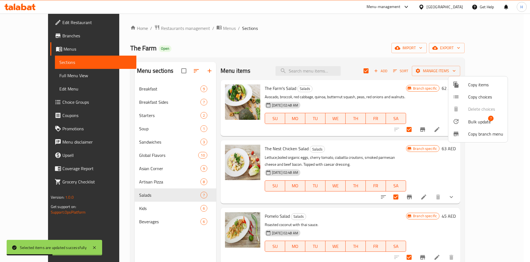
click at [480, 122] on span "Bulk update" at bounding box center [479, 121] width 23 height 7
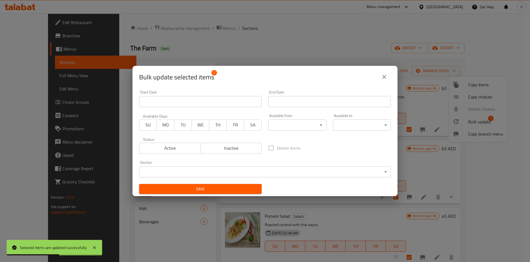
click at [297, 124] on body "Selected items are updated successfully ​ Menu-management [GEOGRAPHIC_DATA] Get…" at bounding box center [265, 138] width 530 height 248
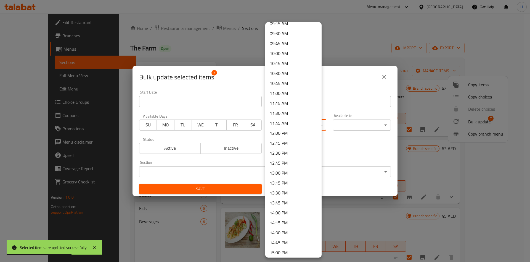
scroll to position [497, 0]
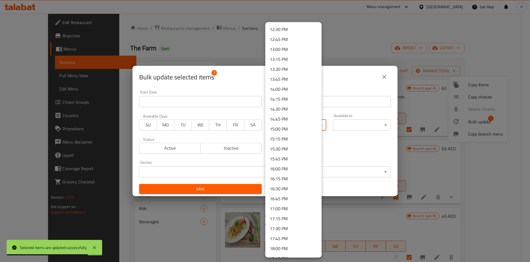
click at [289, 32] on li "12:30 PM" at bounding box center [293, 29] width 56 height 10
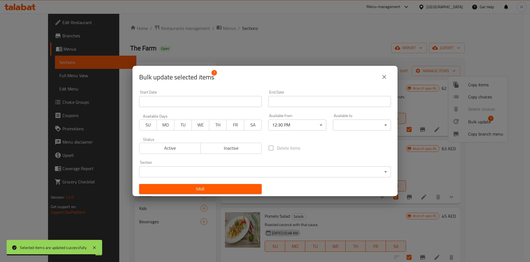
click at [366, 125] on body "Selected items are updated successfully ​ Menu-management [GEOGRAPHIC_DATA] Get…" at bounding box center [265, 138] width 530 height 248
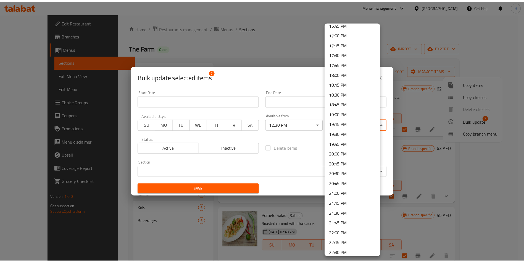
scroll to position [704, 0]
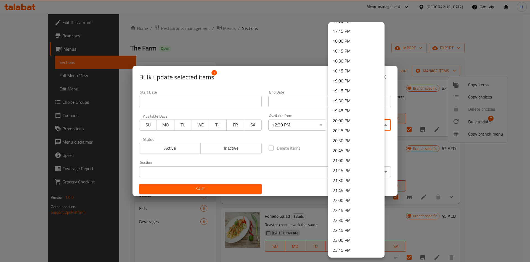
click at [355, 207] on li "22:15 PM" at bounding box center [356, 210] width 56 height 10
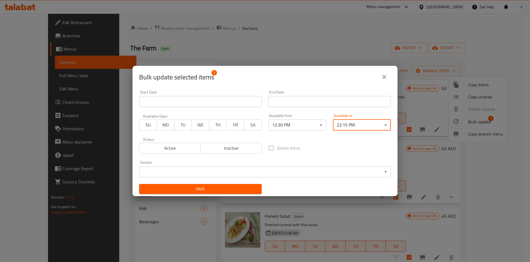
click at [213, 182] on div "Save" at bounding box center [200, 188] width 129 height 17
click at [213, 186] on span "Save" at bounding box center [201, 188] width 114 height 7
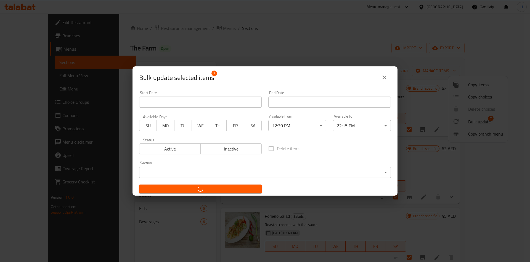
checkbox input "false"
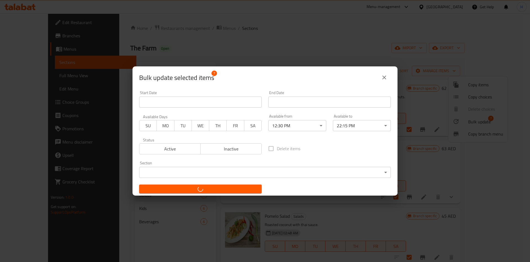
checkbox input "false"
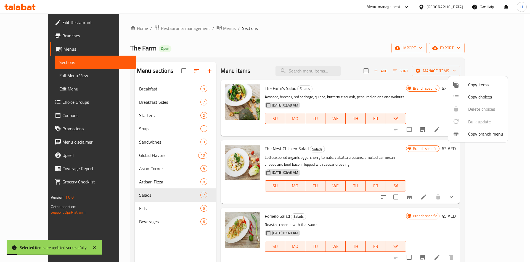
click at [141, 210] on div at bounding box center [265, 131] width 530 height 262
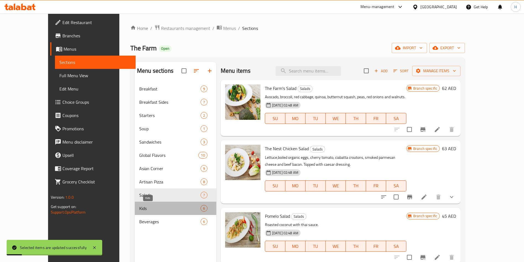
click at [145, 209] on span "Kids" at bounding box center [169, 208] width 61 height 7
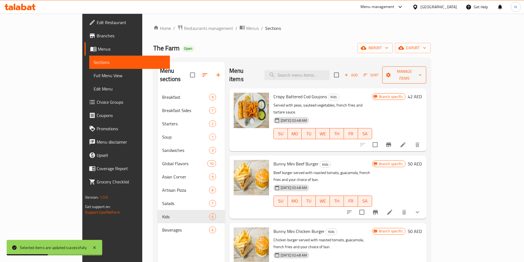
click at [421, 70] on span "Manage items" at bounding box center [404, 75] width 35 height 14
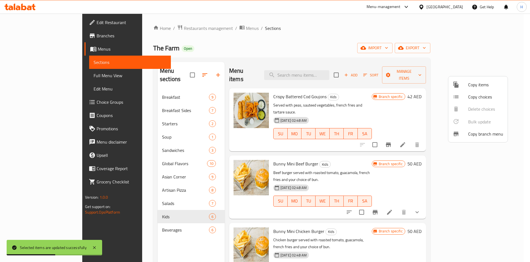
click at [400, 65] on div at bounding box center [265, 131] width 530 height 262
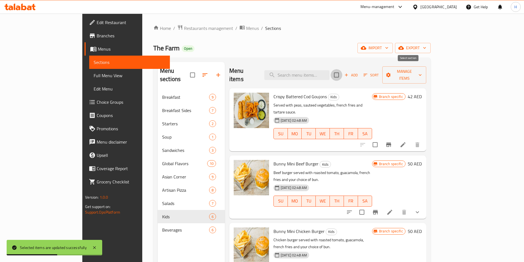
click at [342, 69] on input "checkbox" at bounding box center [337, 75] width 12 height 12
checkbox input "true"
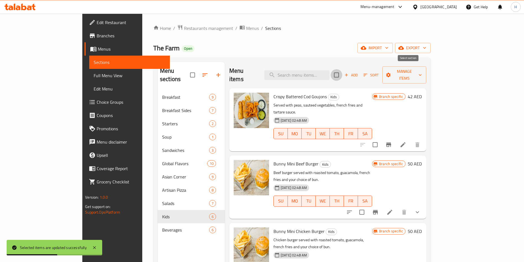
checkbox input "true"
click at [426, 66] on button "Manage items" at bounding box center [404, 74] width 44 height 17
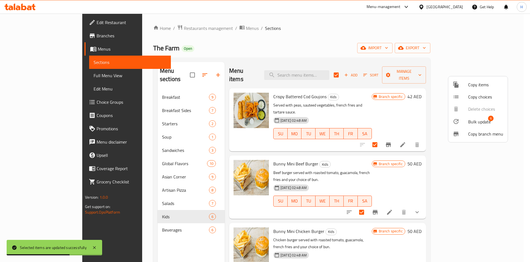
click at [484, 114] on ul "Copy items Copy choices Delete choices Bulk update 6 Copy branch menu" at bounding box center [478, 109] width 59 height 66
click at [484, 119] on span "Bulk update" at bounding box center [479, 121] width 23 height 7
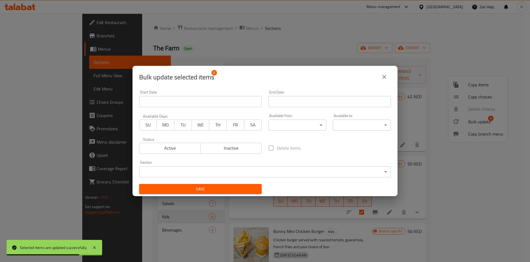
click at [310, 125] on body "Selected items are updated successfully ​ Menu-management [GEOGRAPHIC_DATA] Get…" at bounding box center [265, 138] width 530 height 248
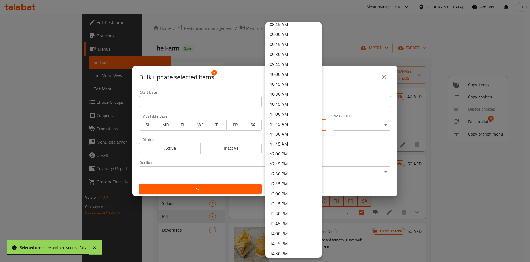
scroll to position [456, 0]
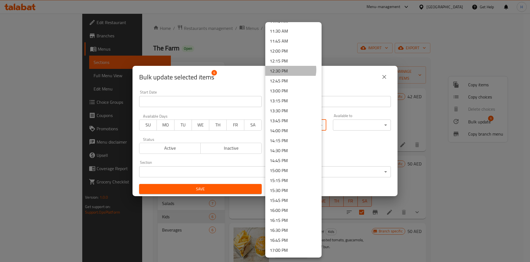
click at [289, 70] on li "12:30 PM" at bounding box center [293, 71] width 56 height 10
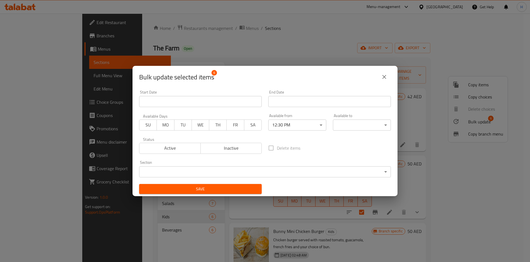
click at [355, 126] on body "​ Menu-management [GEOGRAPHIC_DATA] Get Help H Edit Restaurant Branches Menus S…" at bounding box center [265, 138] width 530 height 248
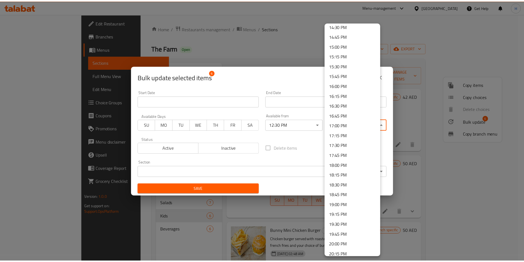
scroll to position [734, 0]
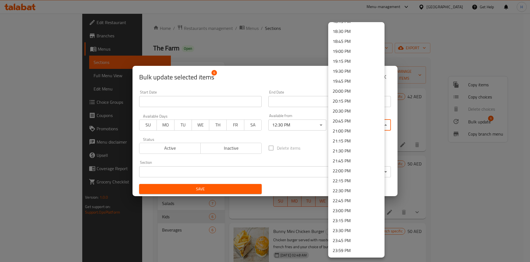
click at [352, 179] on li "22:15 PM" at bounding box center [356, 180] width 56 height 10
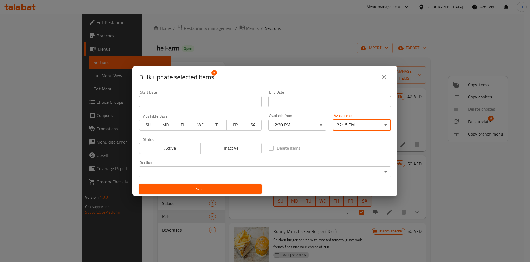
click at [224, 189] on span "Save" at bounding box center [201, 188] width 114 height 7
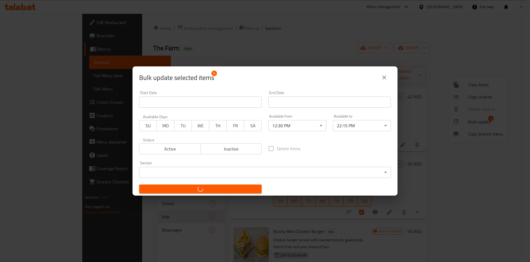
checkbox input "false"
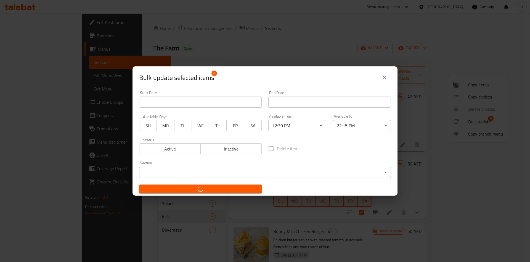
checkbox input "false"
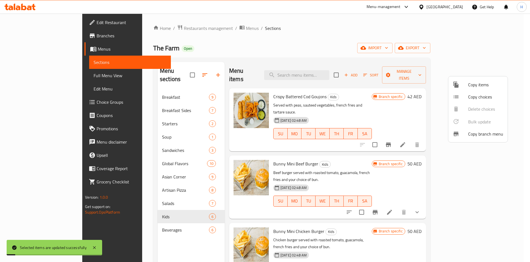
click at [161, 223] on div at bounding box center [265, 131] width 530 height 262
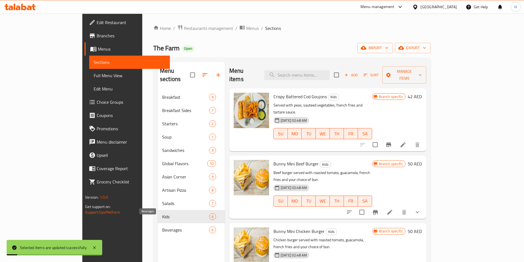
click at [164, 226] on span "Beverages" at bounding box center [185, 229] width 47 height 7
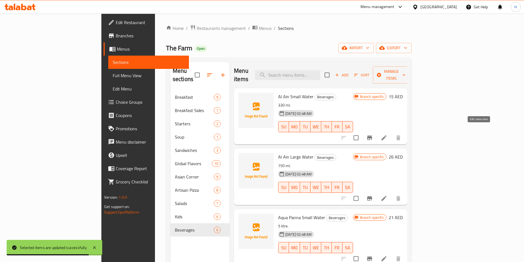
click at [387, 134] on icon at bounding box center [384, 137] width 7 height 7
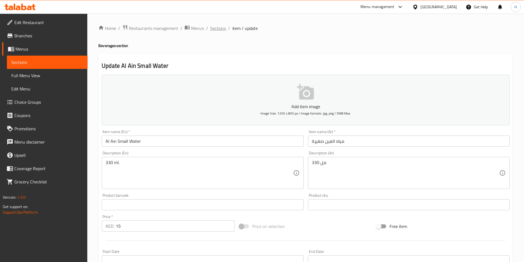
click at [217, 30] on span "Sections" at bounding box center [218, 28] width 16 height 7
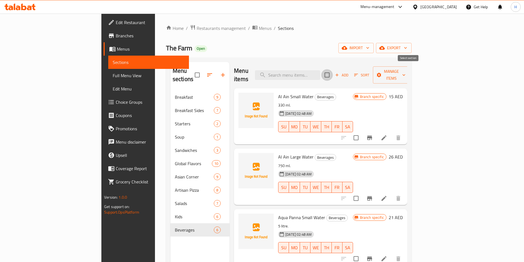
drag, startPoint x: 407, startPoint y: 69, endPoint x: 414, endPoint y: 70, distance: 6.9
click at [333, 70] on input "checkbox" at bounding box center [327, 75] width 12 height 12
checkbox input "true"
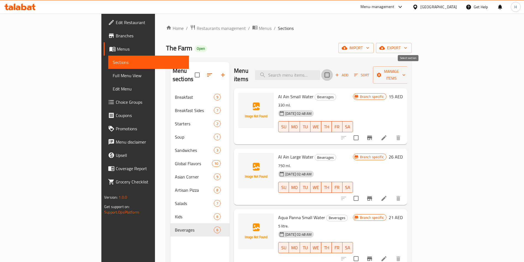
checkbox input "true"
click at [405, 71] on span "Manage items" at bounding box center [391, 75] width 28 height 14
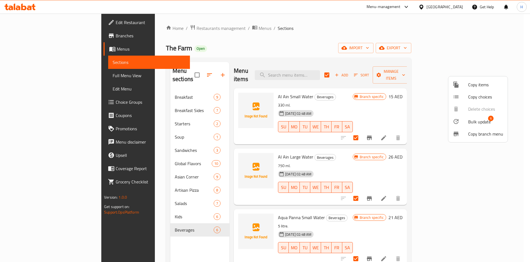
click at [473, 121] on span "Bulk update" at bounding box center [479, 121] width 23 height 7
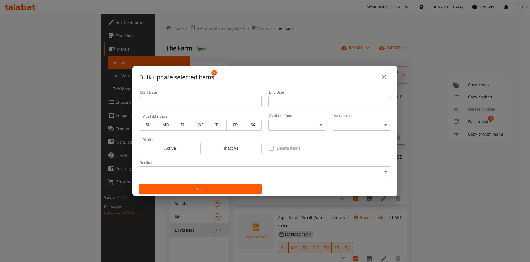
click at [385, 78] on icon "close" at bounding box center [384, 76] width 7 height 7
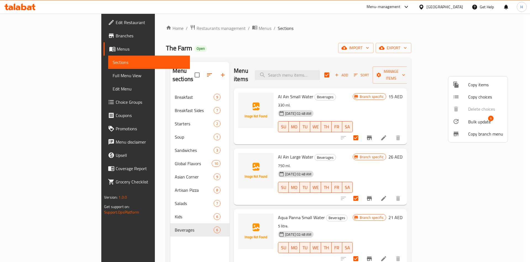
click at [482, 120] on span "Bulk update" at bounding box center [479, 121] width 23 height 7
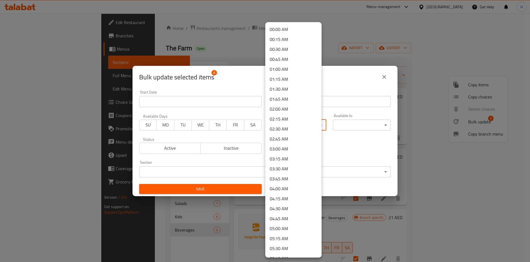
click at [316, 121] on body "​ Menu-management [GEOGRAPHIC_DATA] Get Help H Edit Restaurant Branches Menus S…" at bounding box center [265, 138] width 530 height 248
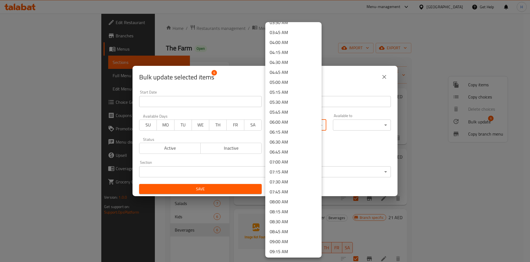
scroll to position [207, 0]
click at [291, 121] on li "07:30 AM" at bounding box center [293, 120] width 56 height 10
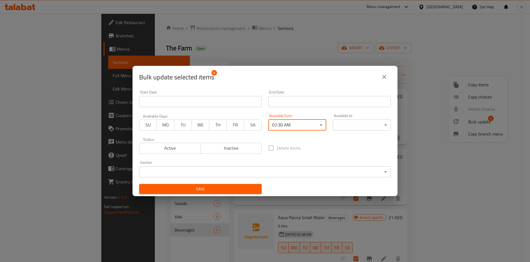
click at [346, 126] on div "00:00 AM 00:15 AM 00:30 AM 00:45 AM 01:00 AM 01:15 AM 01:30 AM 01:45 AM 02:00 A…" at bounding box center [265, 131] width 530 height 262
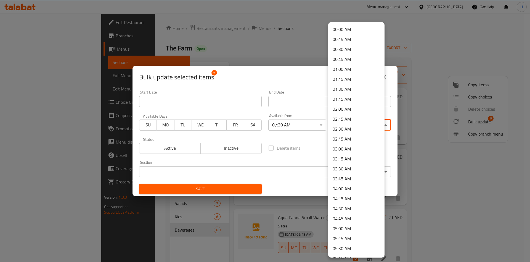
click at [346, 125] on body "​ Menu-management [GEOGRAPHIC_DATA] Get Help H Edit Restaurant Branches Menus S…" at bounding box center [265, 138] width 530 height 248
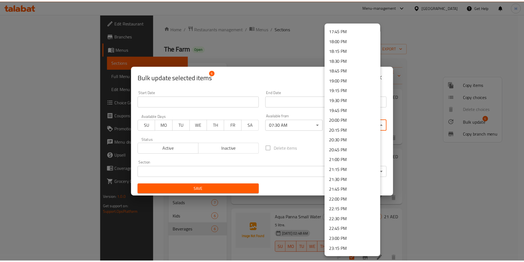
scroll to position [734, 0]
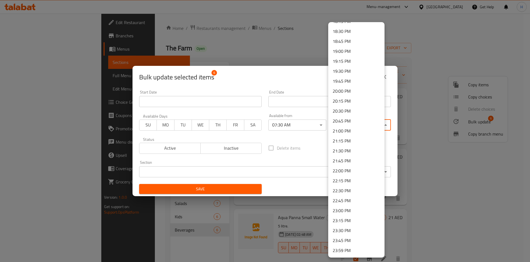
click at [353, 179] on li "22:15 PM" at bounding box center [356, 180] width 56 height 10
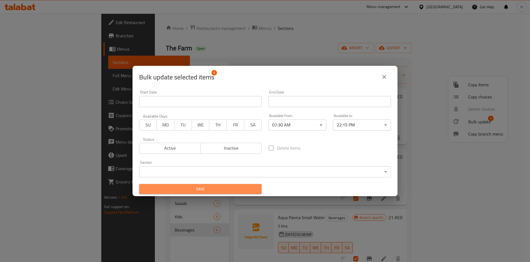
click at [236, 189] on span "Save" at bounding box center [201, 188] width 114 height 7
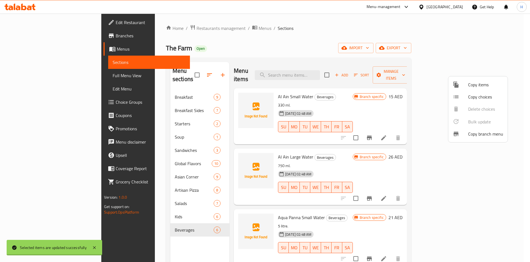
checkbox input "false"
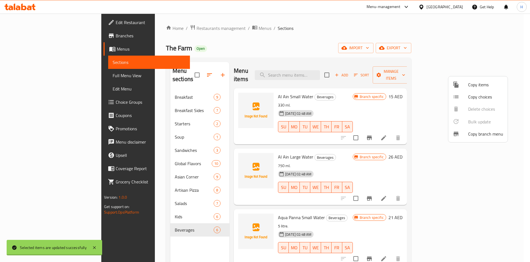
checkbox input "false"
click at [119, 104] on div at bounding box center [265, 131] width 530 height 262
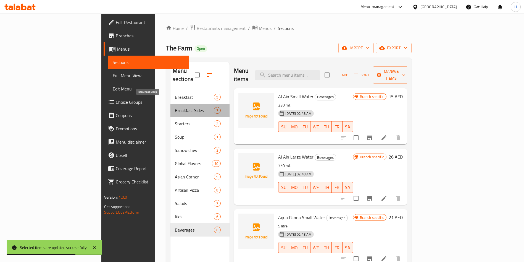
click at [175, 107] on span "Breakfast Sides" at bounding box center [194, 110] width 39 height 7
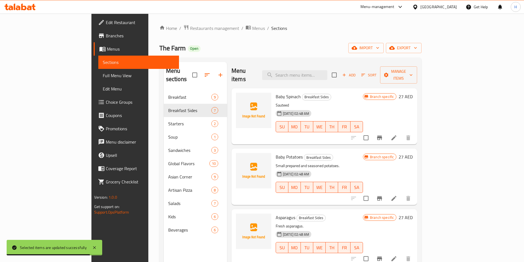
click at [396, 135] on icon at bounding box center [393, 137] width 5 height 5
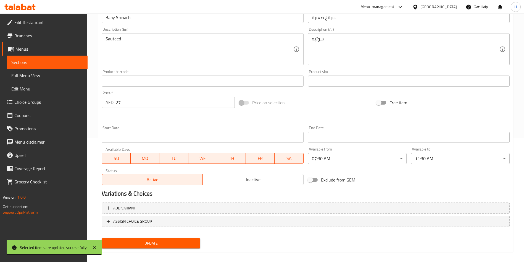
scroll to position [124, 0]
